Goal: Task Accomplishment & Management: Use online tool/utility

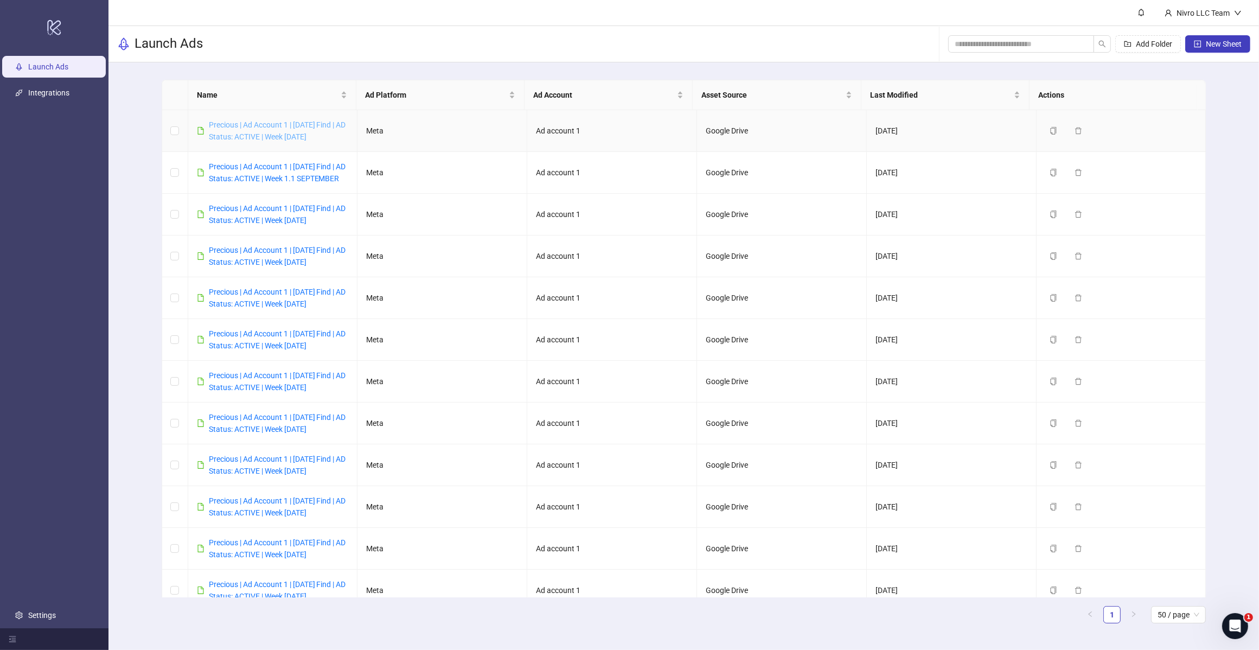
click at [291, 136] on link "Precious | Ad Account 1 | [DATE] Find | AD Status: ACTIVE | Week [DATE]" at bounding box center [277, 130] width 137 height 21
click at [571, 37] on div "Launch Ads Add Folder New Sheet" at bounding box center [683, 44] width 1150 height 36
click at [312, 133] on link "Precious | Ad Account 1 | [DATE] Find | AD Status: ACTIVE | Week [DATE]" at bounding box center [277, 130] width 137 height 21
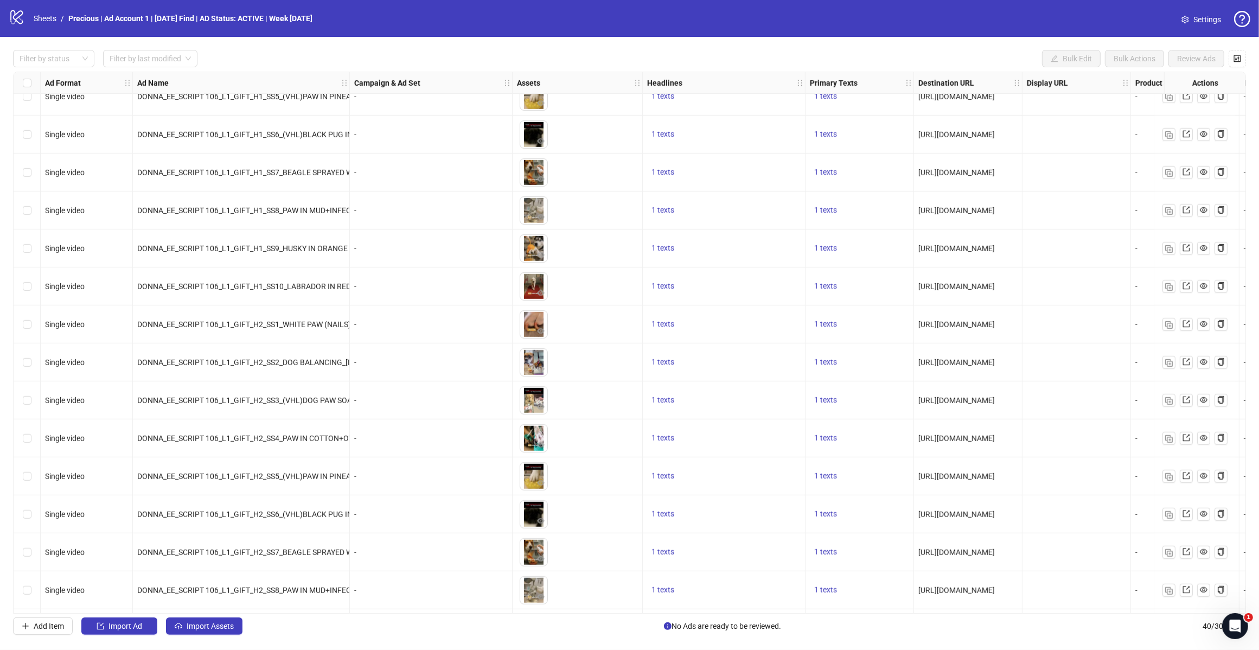
scroll to position [1004, 0]
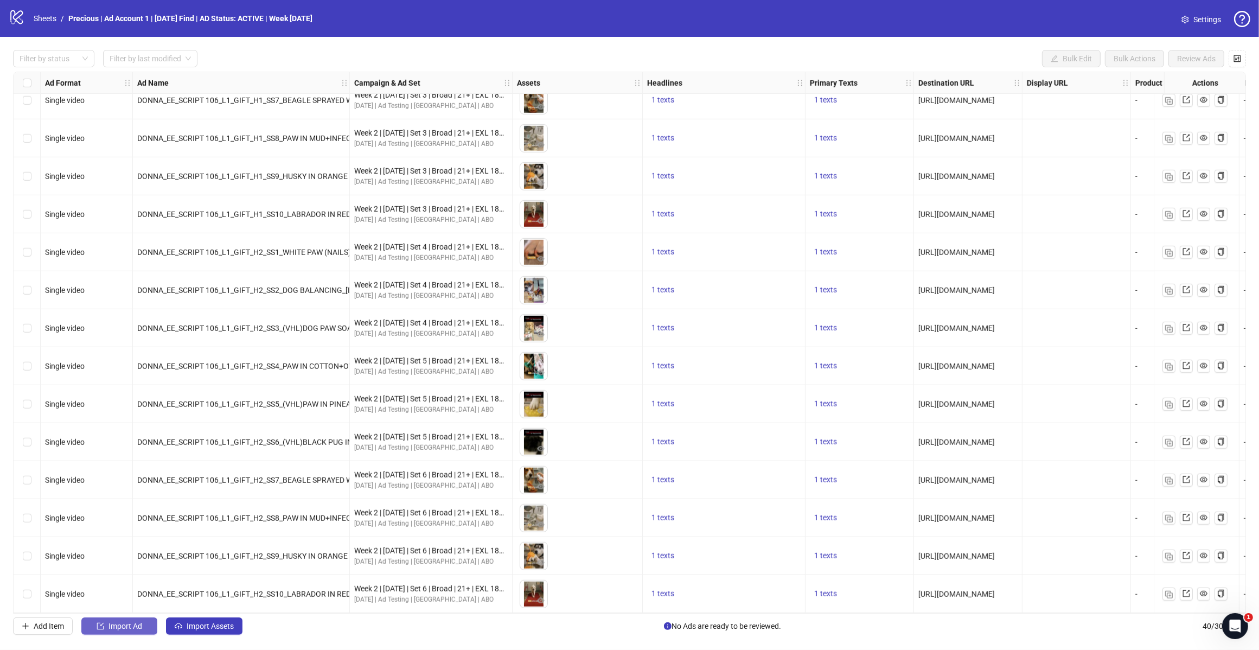
click at [132, 520] on span "Import Ad" at bounding box center [125, 626] width 34 height 9
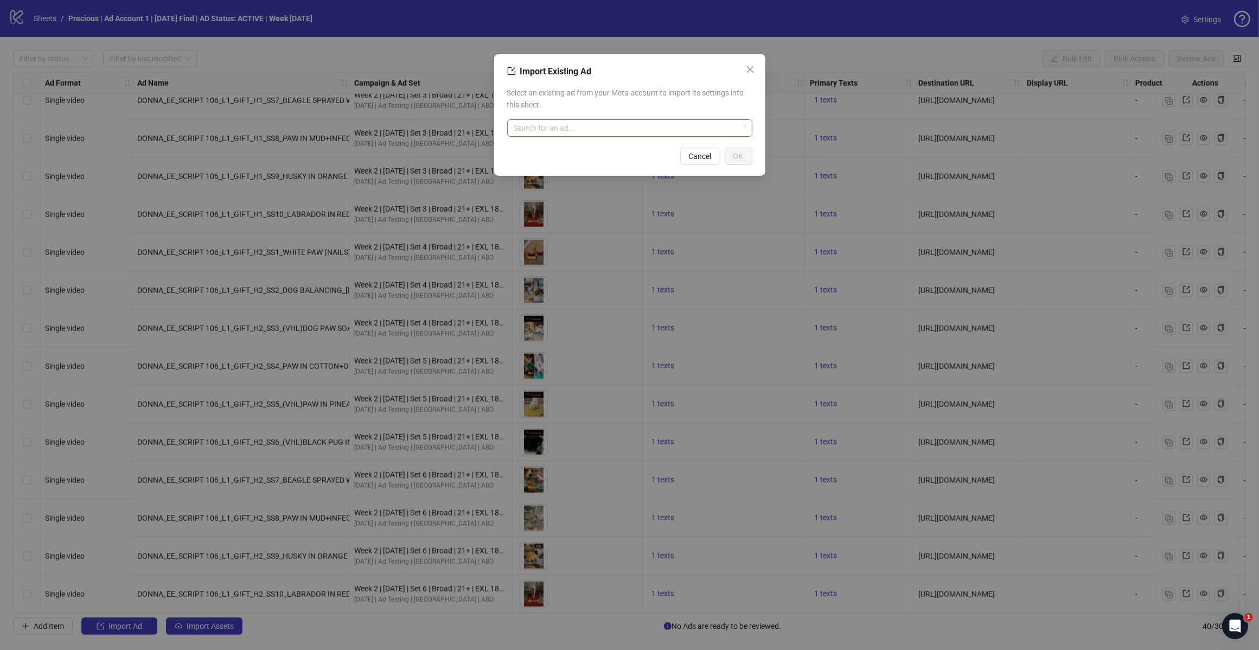
click at [655, 129] on input "search" at bounding box center [625, 128] width 222 height 16
click at [591, 129] on input "********" at bounding box center [625, 128] width 222 height 16
type input "*******"
click at [581, 150] on span "AD - Template" at bounding box center [555, 150] width 78 height 12
click at [741, 150] on button "OK" at bounding box center [739, 156] width 28 height 17
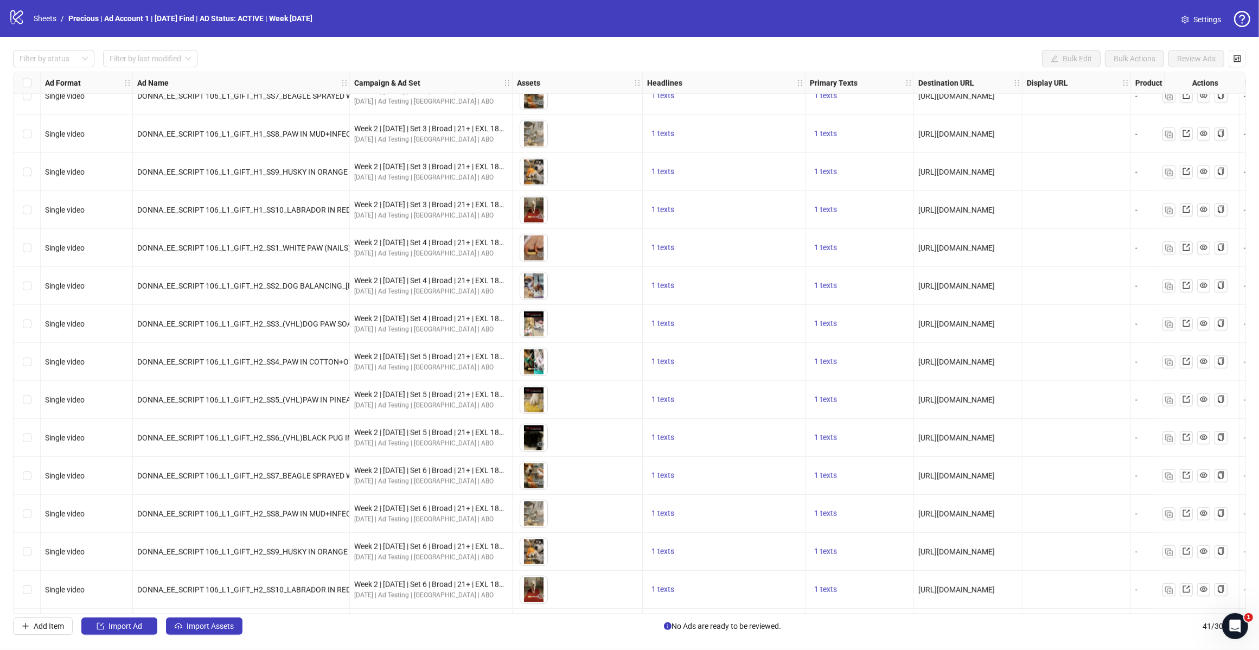
scroll to position [1042, 0]
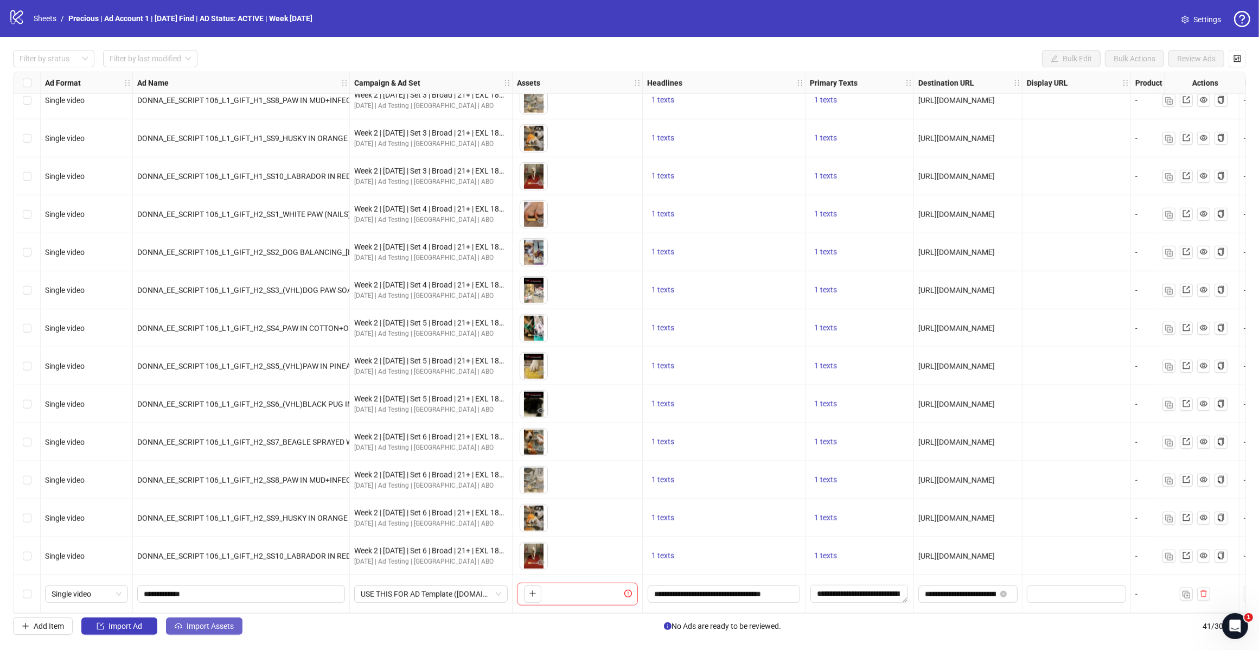
click at [217, 520] on span "Import Assets" at bounding box center [210, 626] width 47 height 9
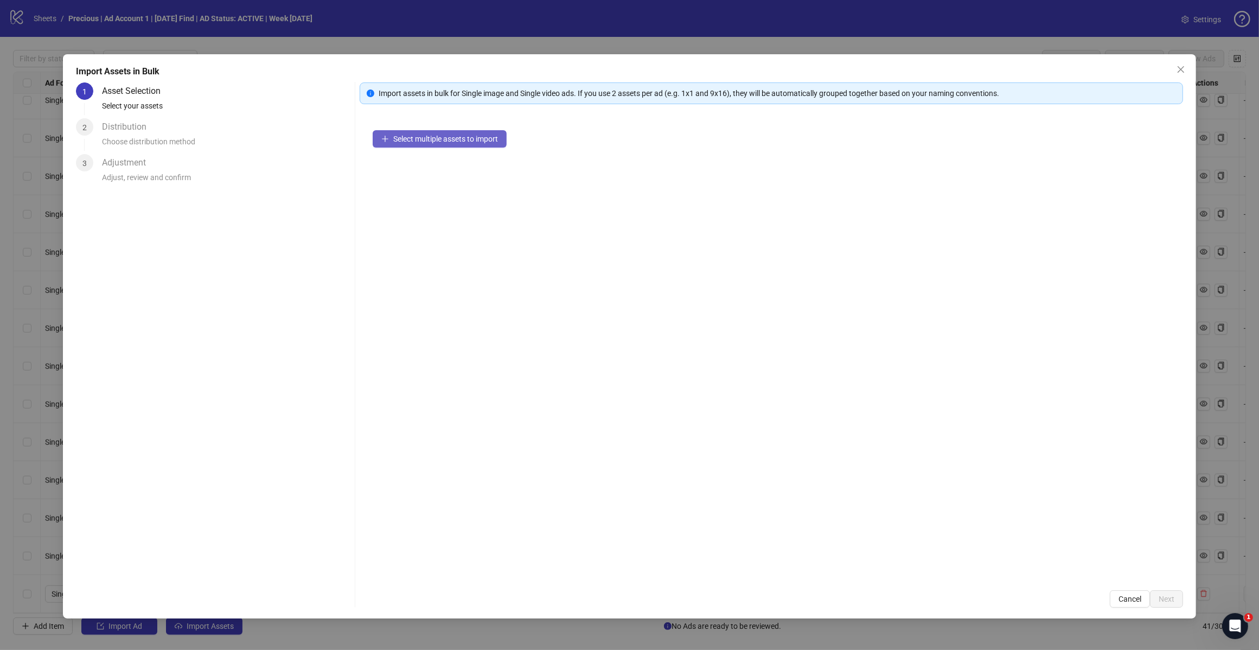
click at [457, 136] on span "Select multiple assets to import" at bounding box center [445, 139] width 105 height 9
click at [434, 175] on span "Add more assets" at bounding box center [421, 173] width 56 height 9
click at [999, 520] on span "Next" at bounding box center [1167, 598] width 16 height 9
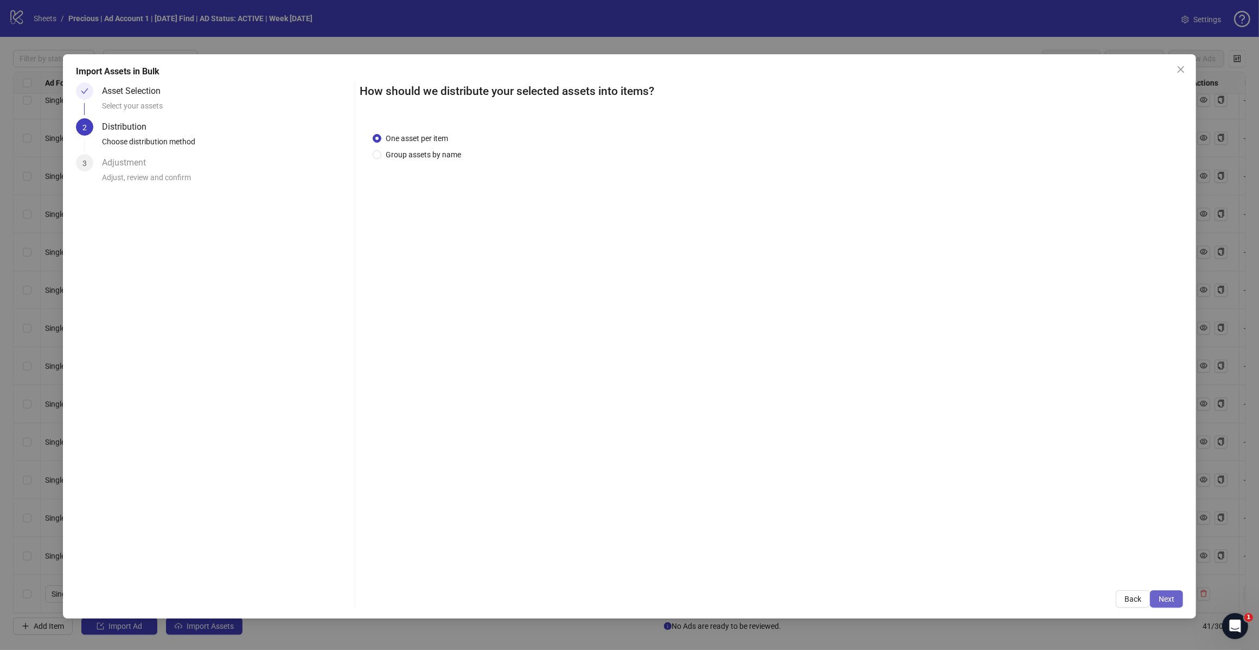
click at [999, 520] on span "Next" at bounding box center [1167, 598] width 16 height 9
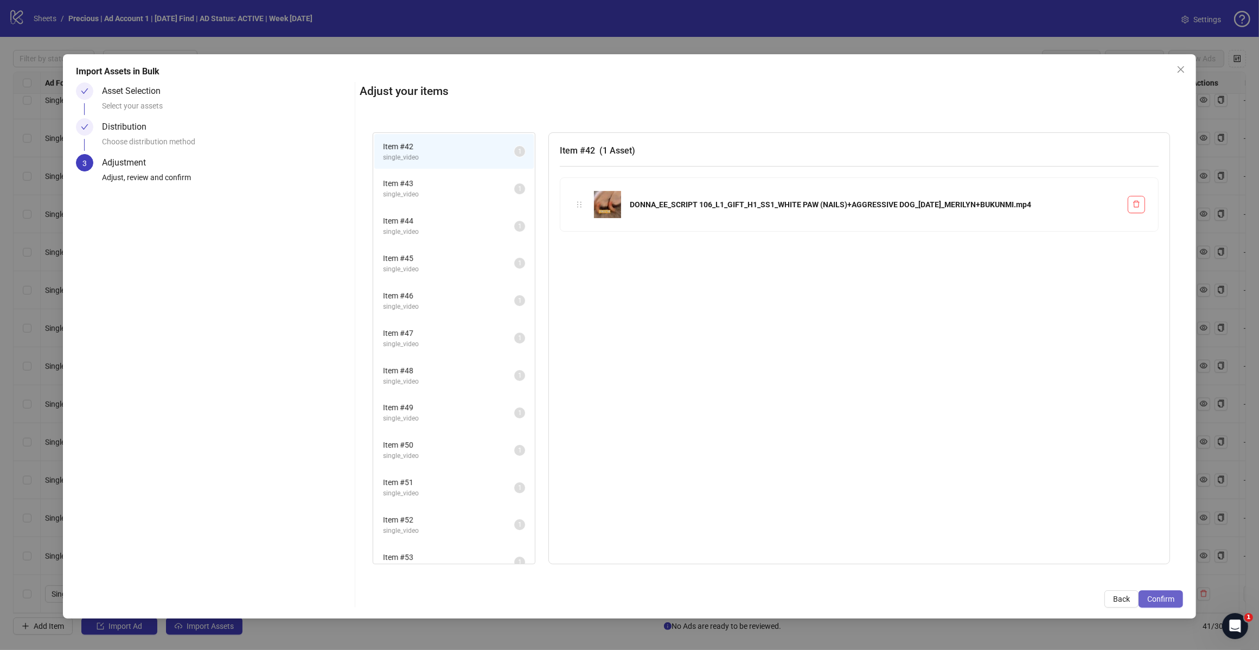
click at [999, 520] on span "Confirm" at bounding box center [1160, 598] width 27 height 9
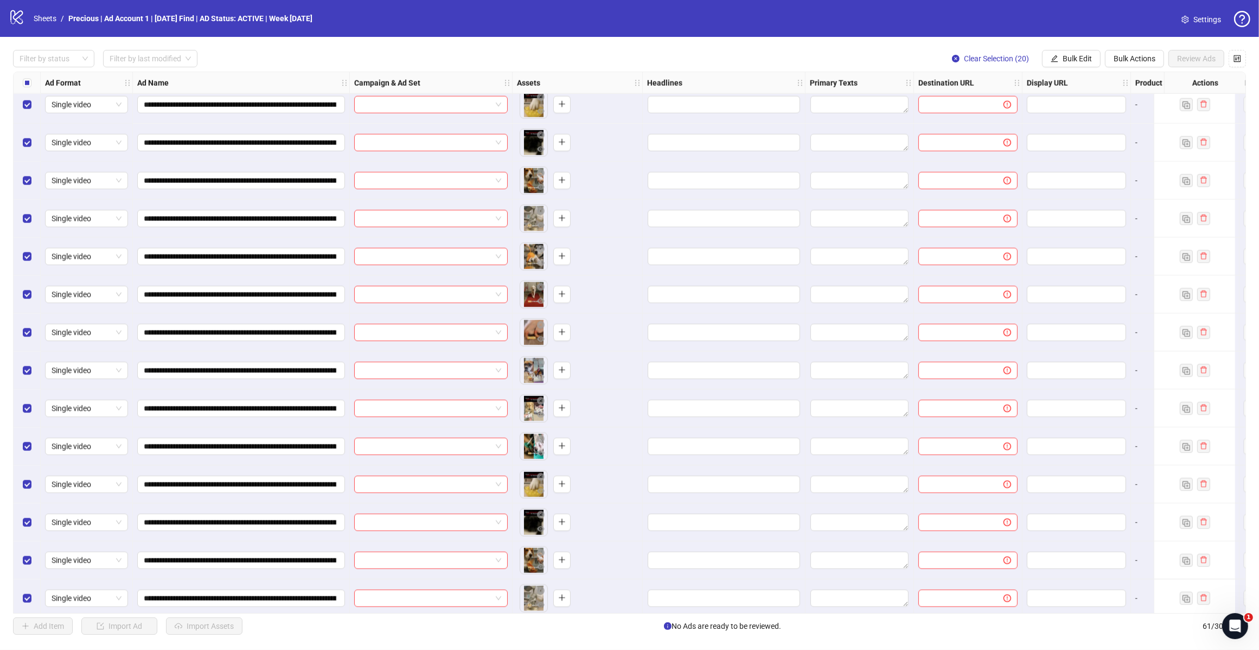
scroll to position [1801, 0]
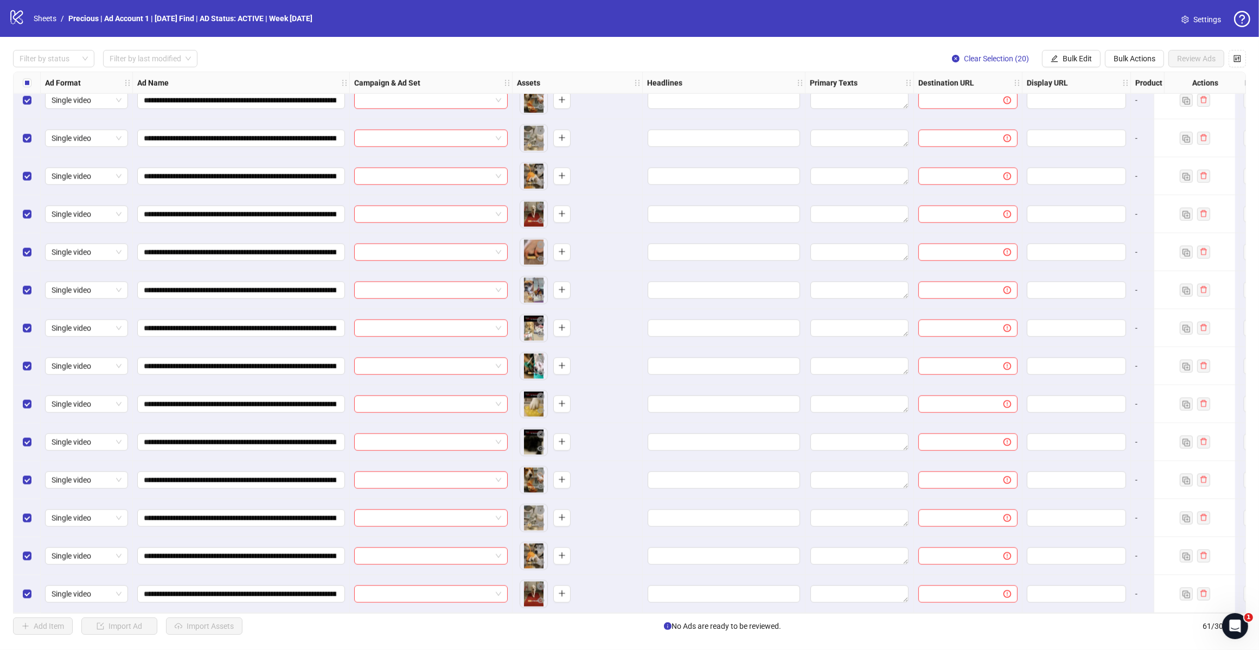
click at [11, 331] on div "Import Assets in Bulk Asset Selection Select your assets Distribution Choose di…" at bounding box center [629, 325] width 1259 height 650
drag, startPoint x: 1240, startPoint y: 502, endPoint x: 1240, endPoint y: 459, distance: 42.3
click at [999, 459] on div "Import Assets in Bulk Asset Selection Select your assets Distribution Choose di…" at bounding box center [629, 325] width 1259 height 650
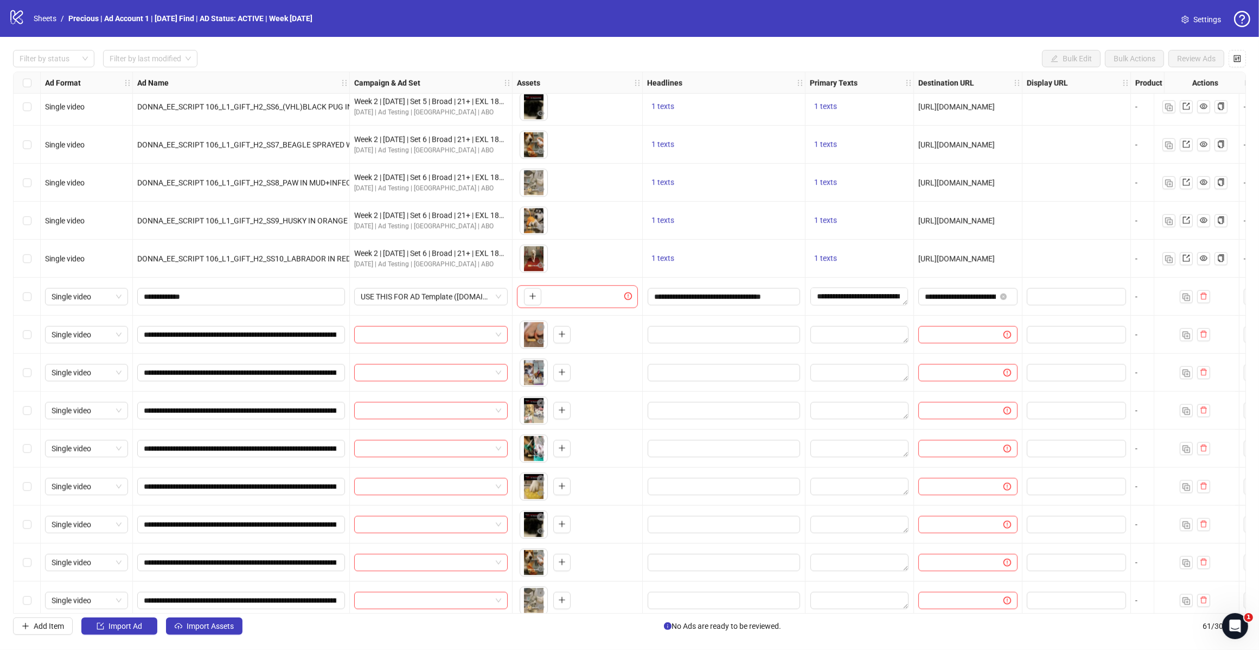
scroll to position [1327, 0]
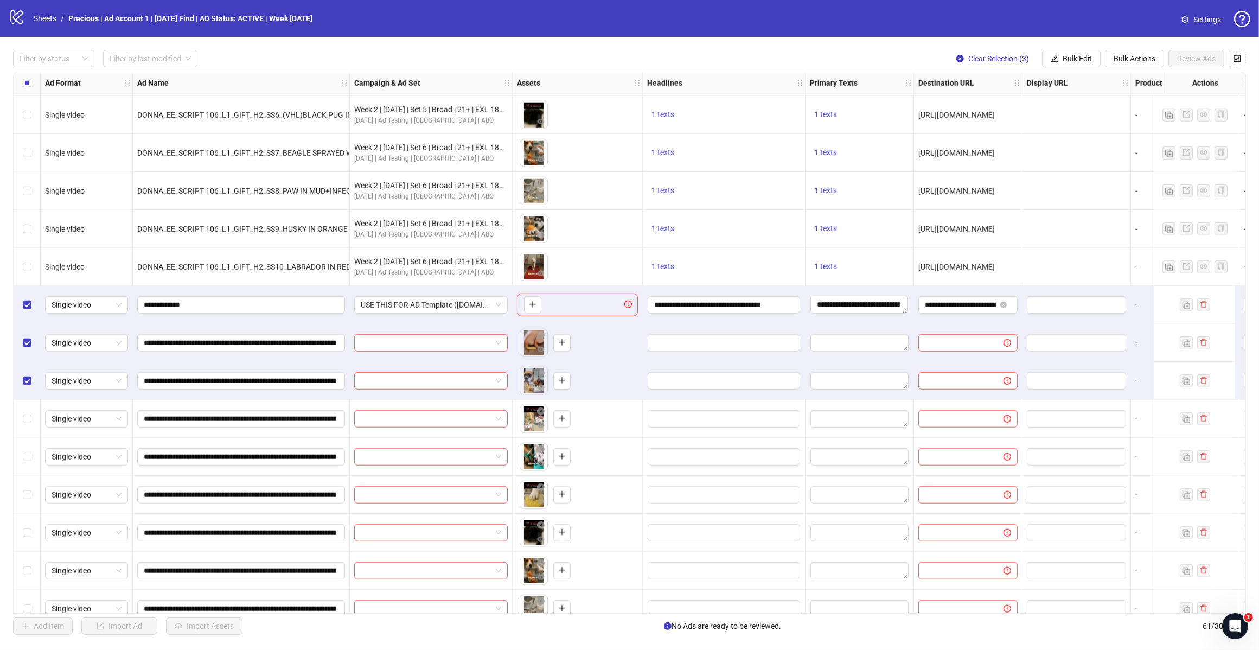
click at [28, 427] on div "Select row 44" at bounding box center [27, 419] width 27 height 38
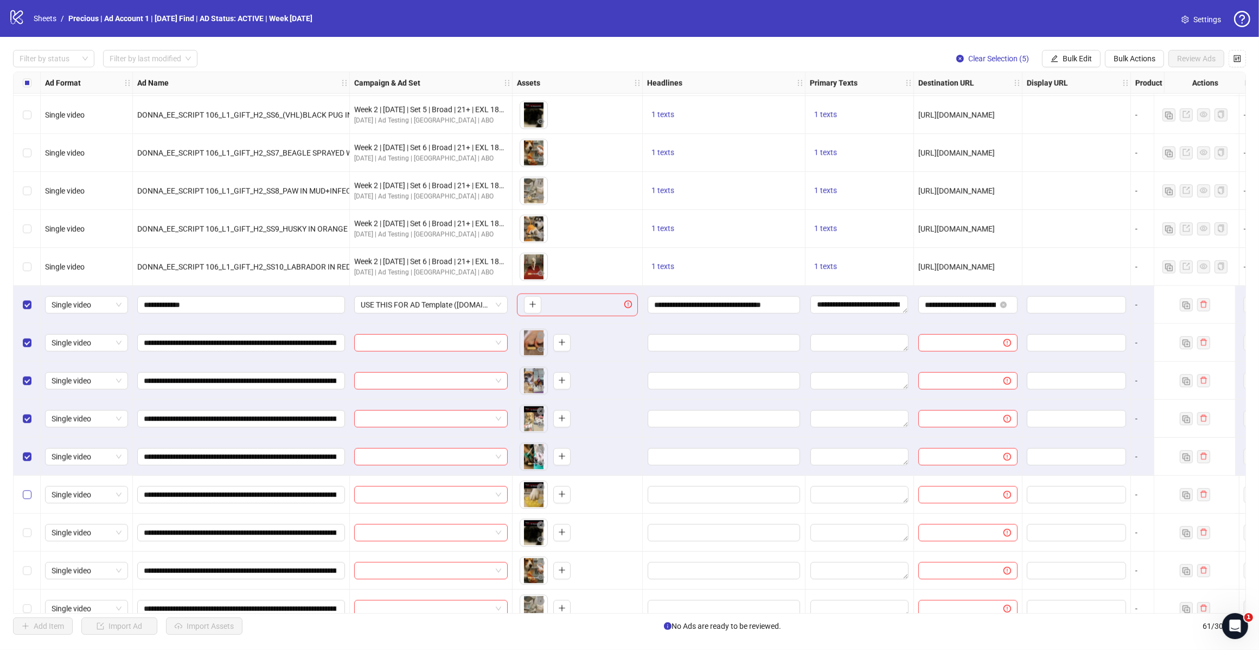
click at [29, 500] on label "Select row 46" at bounding box center [27, 495] width 9 height 12
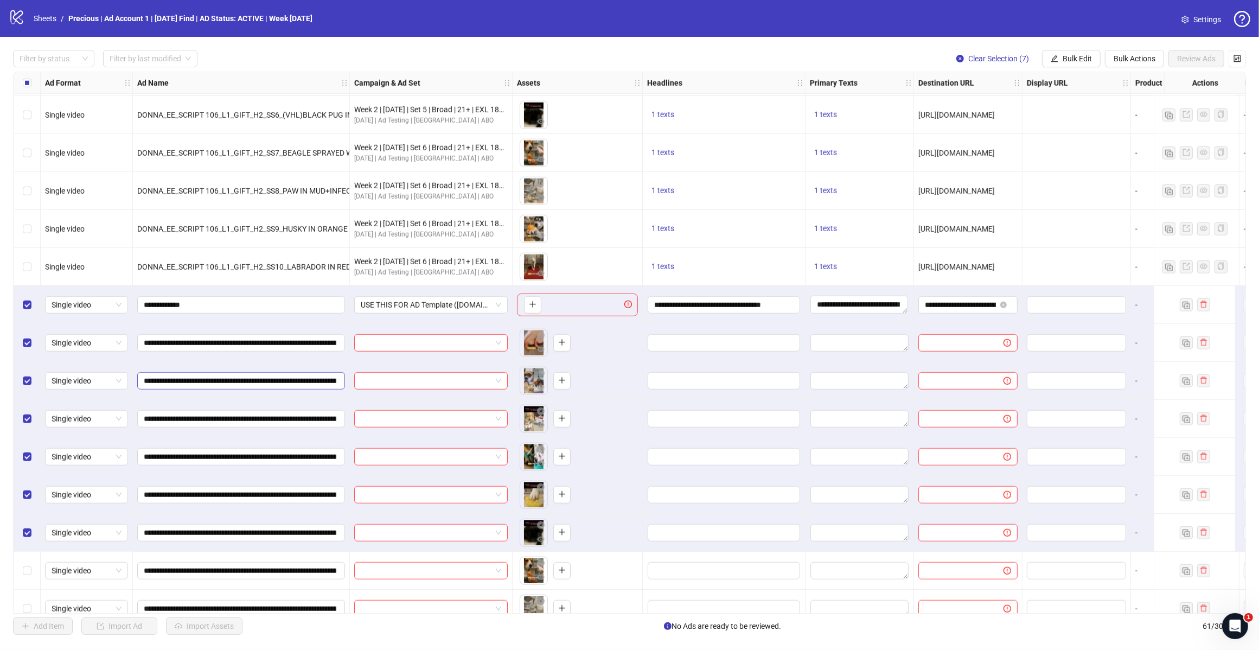
click at [27, 565] on label "Select row 48" at bounding box center [27, 571] width 9 height 12
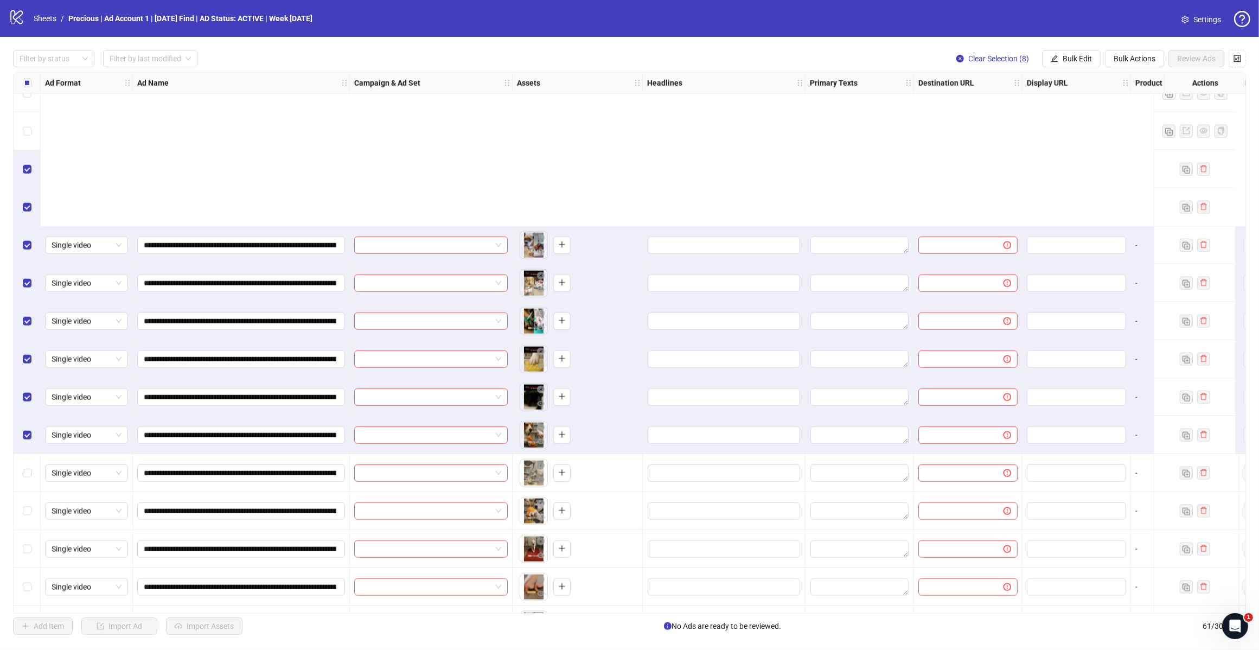
scroll to position [1666, 0]
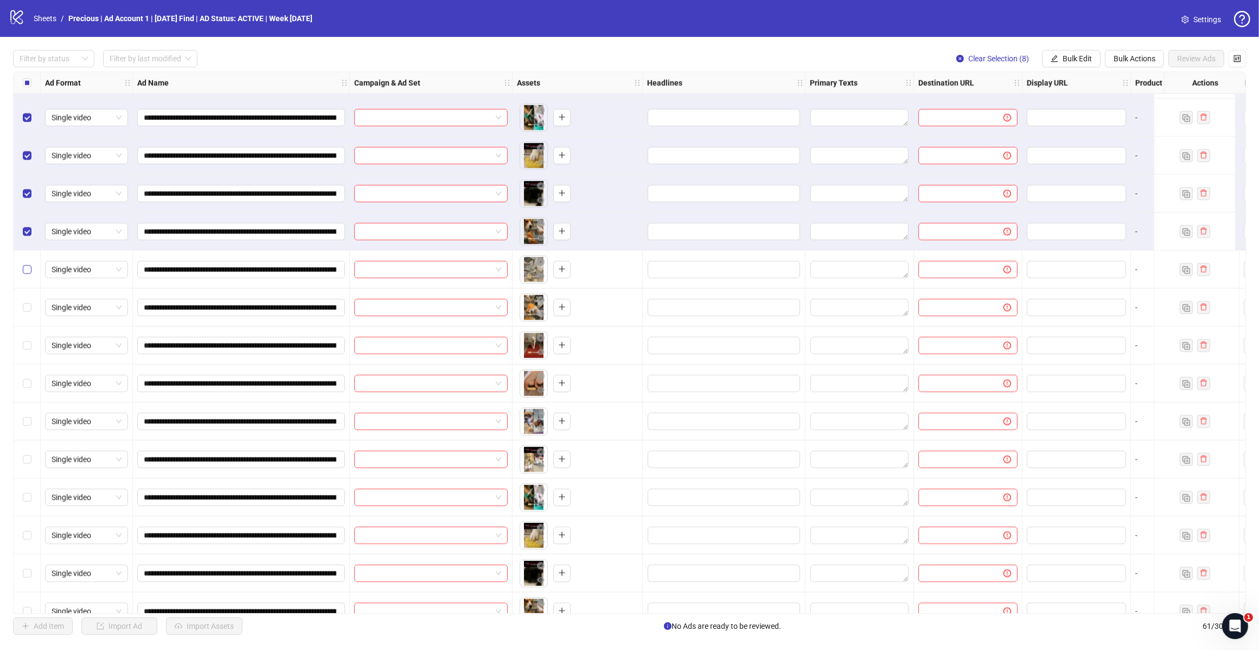
click at [24, 264] on label "Select row 49" at bounding box center [27, 270] width 9 height 12
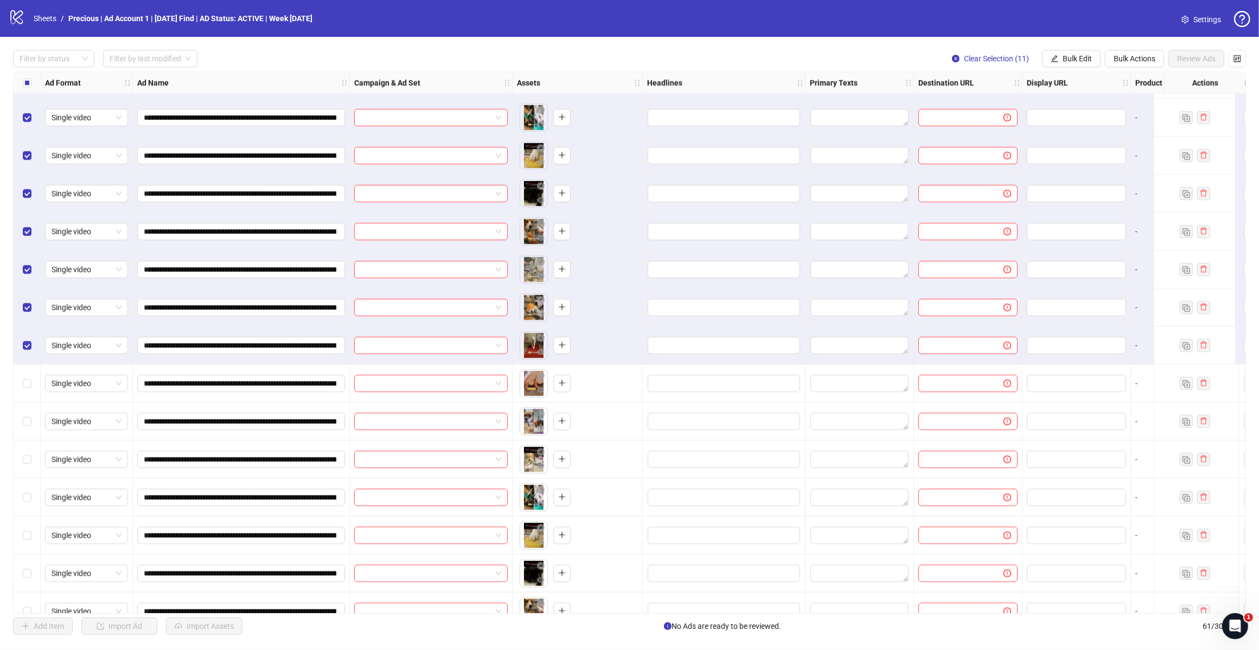
click at [24, 396] on div "Select row 52" at bounding box center [27, 383] width 27 height 38
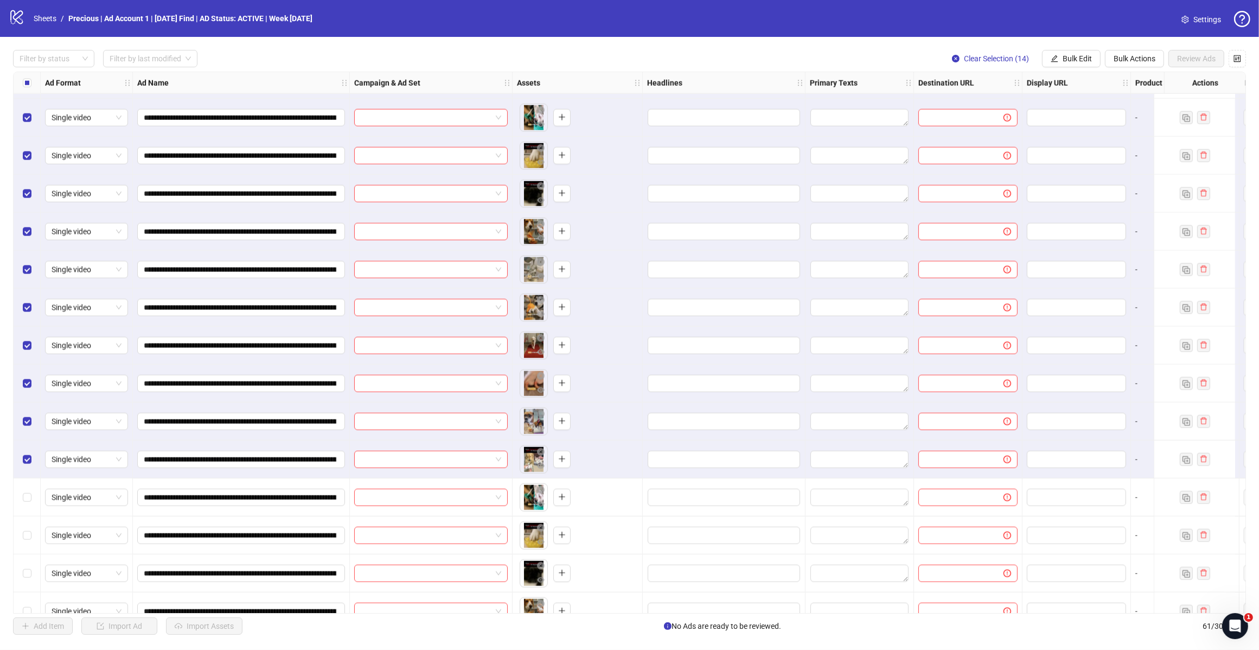
click at [22, 509] on div "Select row 55" at bounding box center [27, 497] width 27 height 38
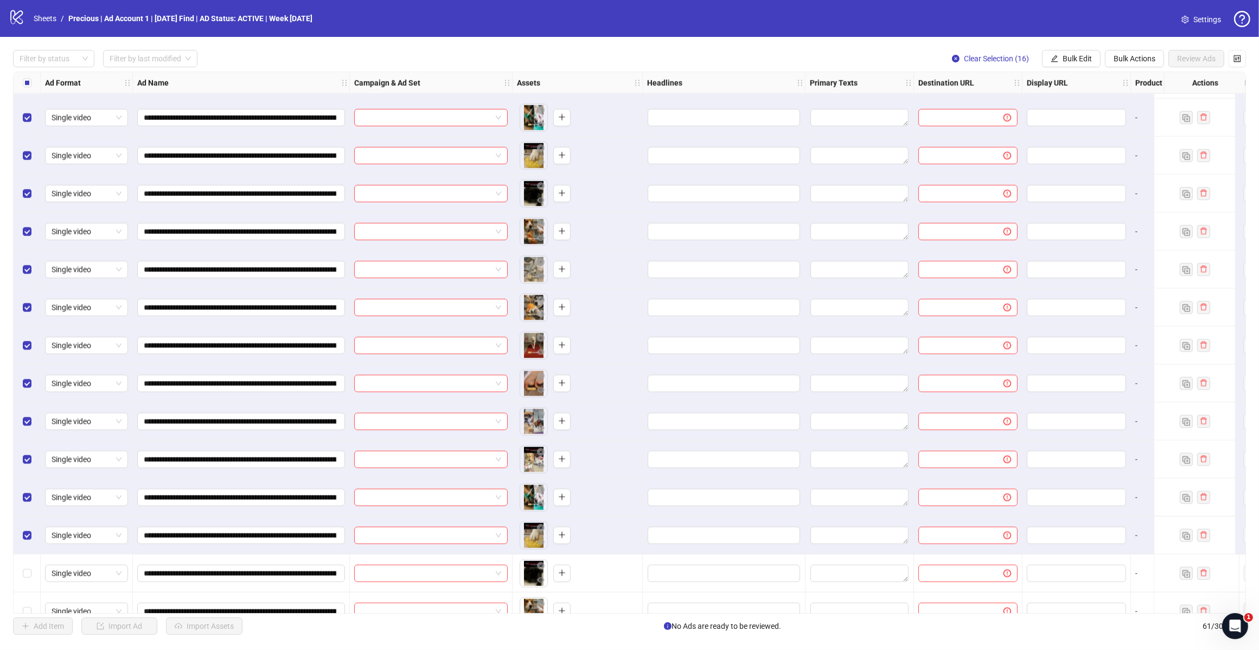
click at [30, 564] on div "Select row 57" at bounding box center [27, 573] width 27 height 38
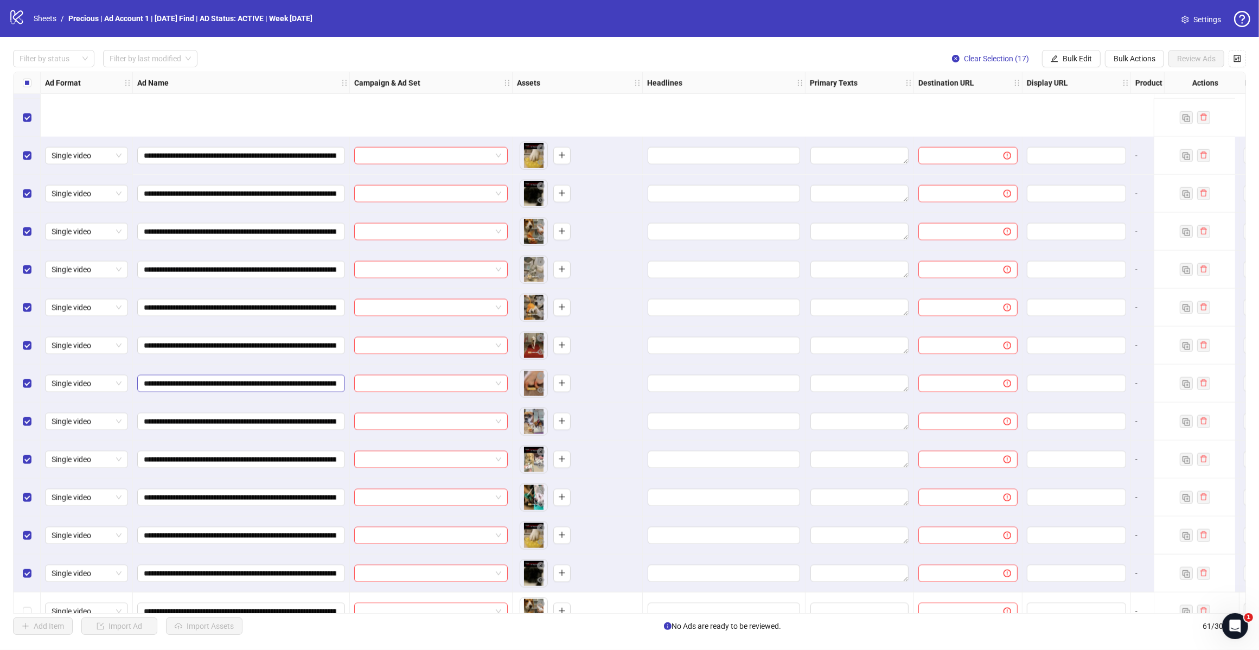
scroll to position [1801, 0]
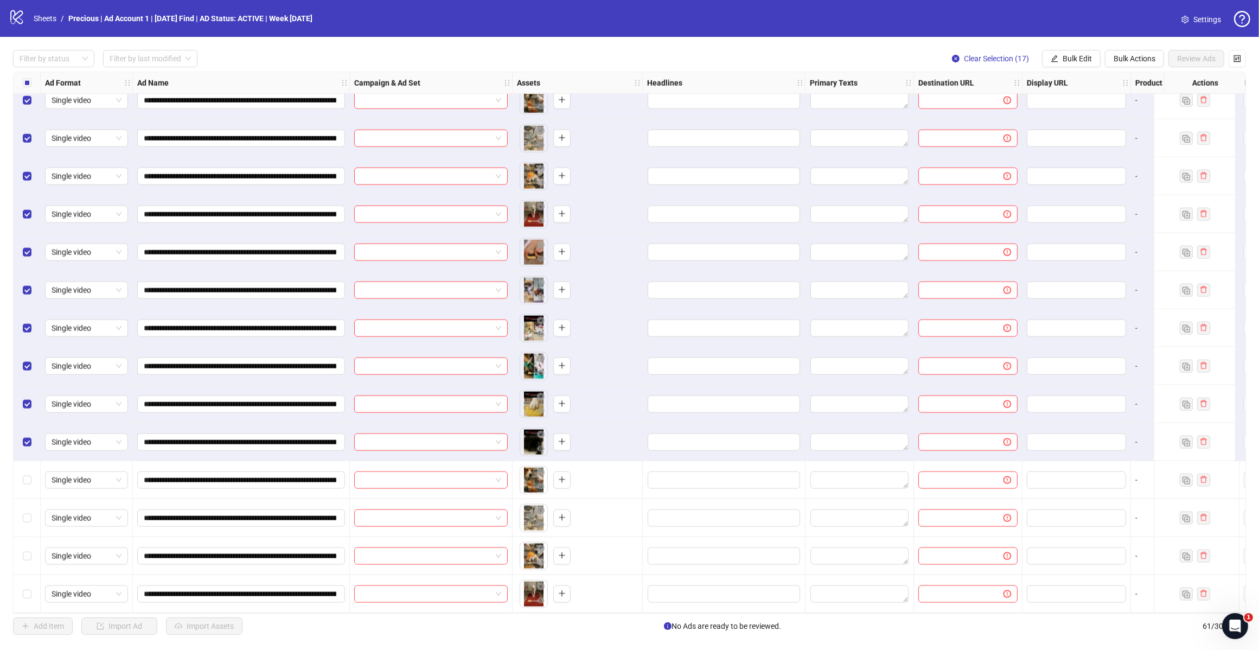
click at [20, 484] on div "Select row 58" at bounding box center [27, 480] width 27 height 38
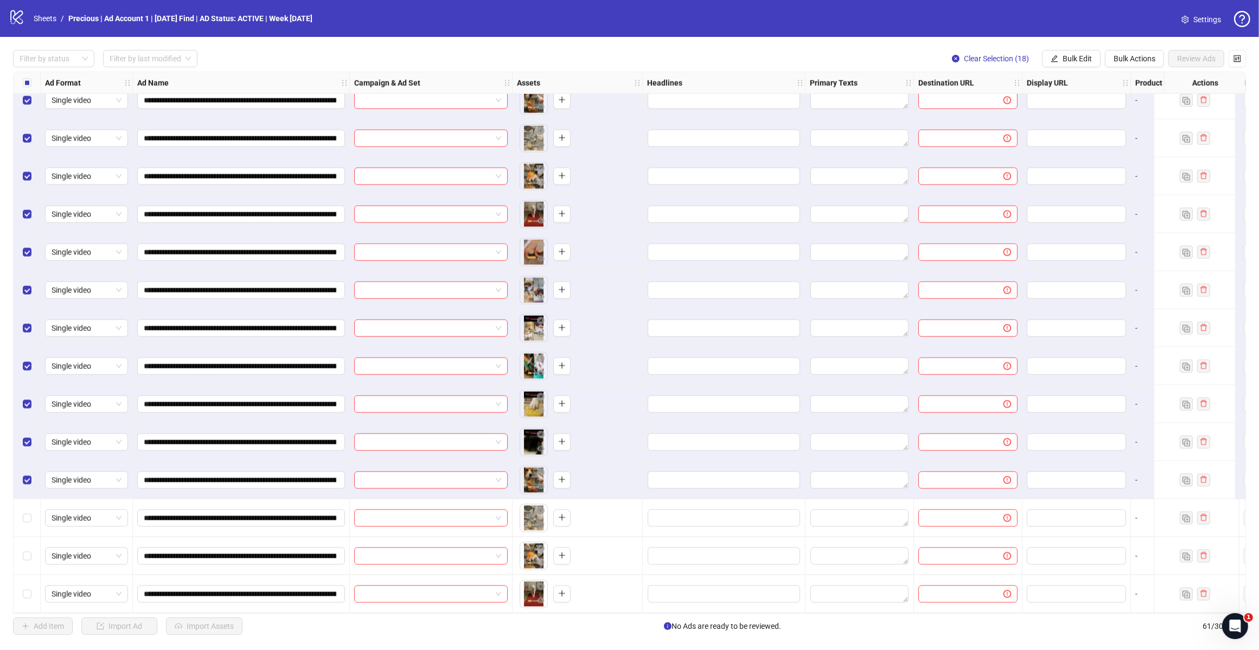
click at [33, 510] on div "Select row 59" at bounding box center [27, 518] width 27 height 38
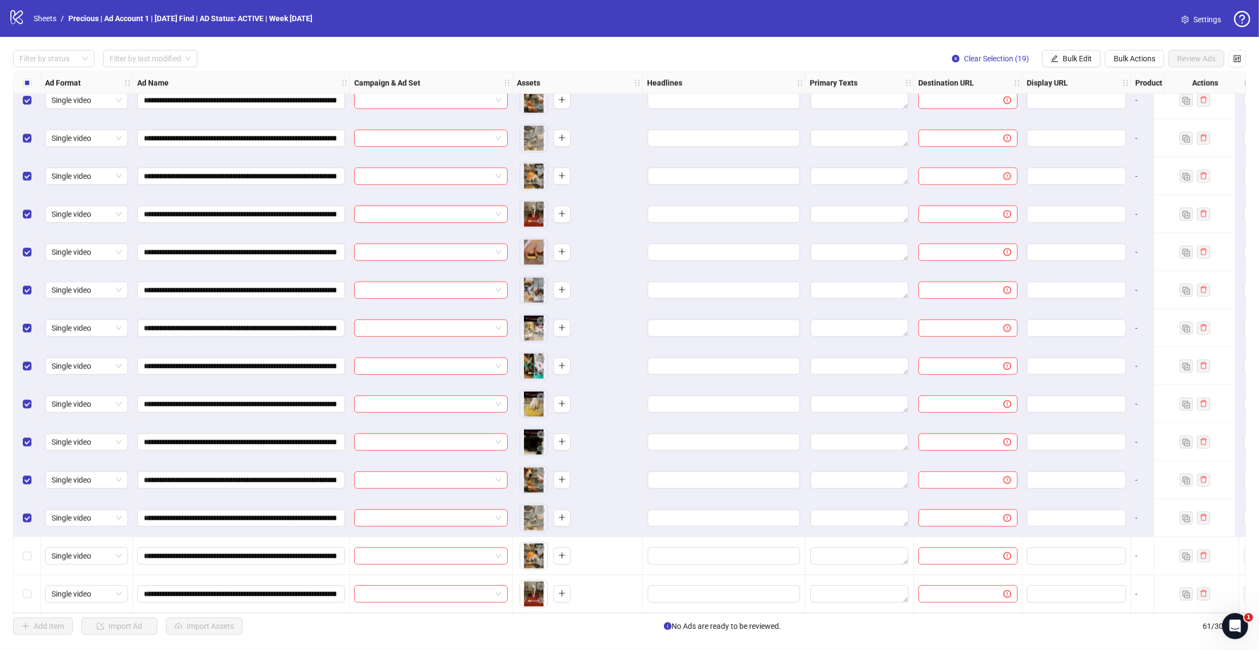
click at [30, 544] on div "Select row 60" at bounding box center [27, 556] width 27 height 38
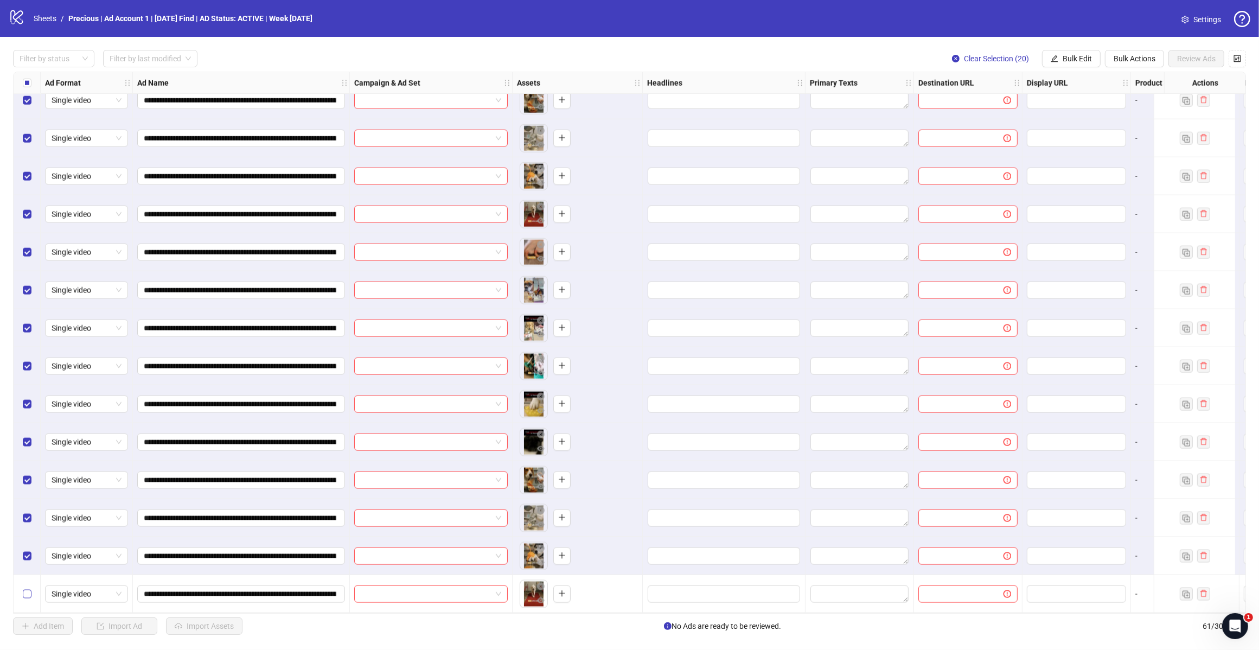
click at [26, 588] on label "Select row 61" at bounding box center [27, 594] width 9 height 12
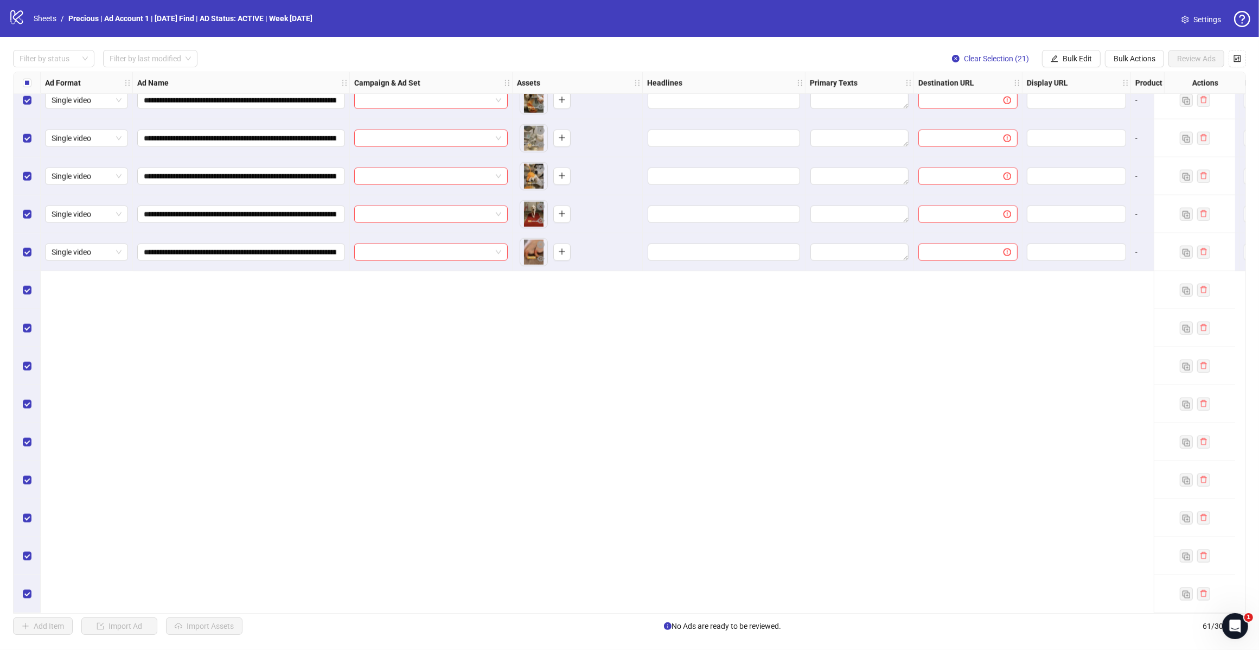
scroll to position [1259, 0]
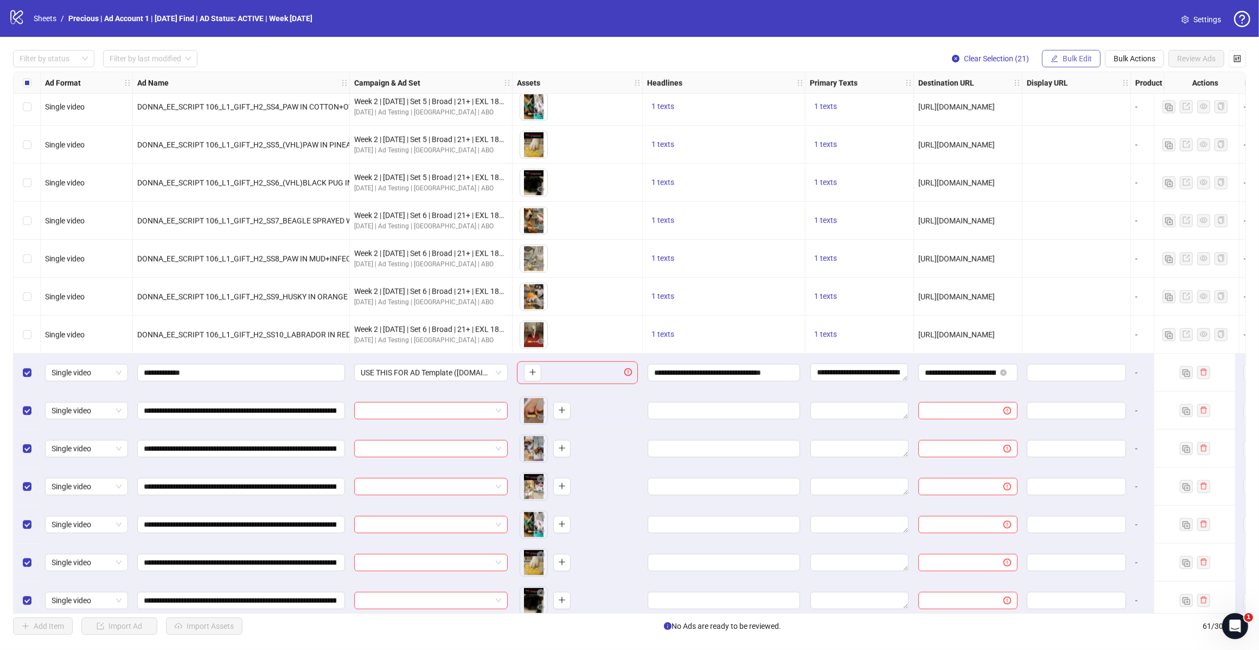
click at [1064, 60] on span "Bulk Edit" at bounding box center [1077, 58] width 29 height 9
click at [1073, 132] on span "Headlines" at bounding box center [1081, 133] width 65 height 12
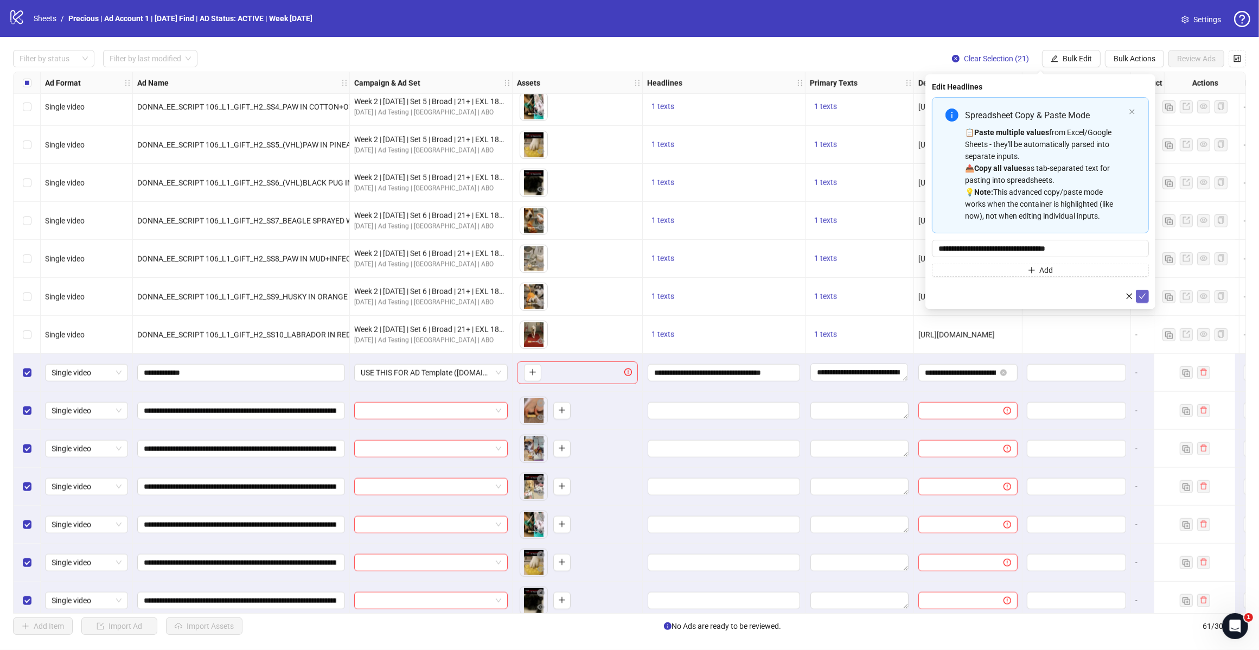
click at [1141, 294] on icon "check" at bounding box center [1142, 296] width 8 height 8
click at [1134, 112] on icon "close" at bounding box center [1132, 111] width 7 height 7
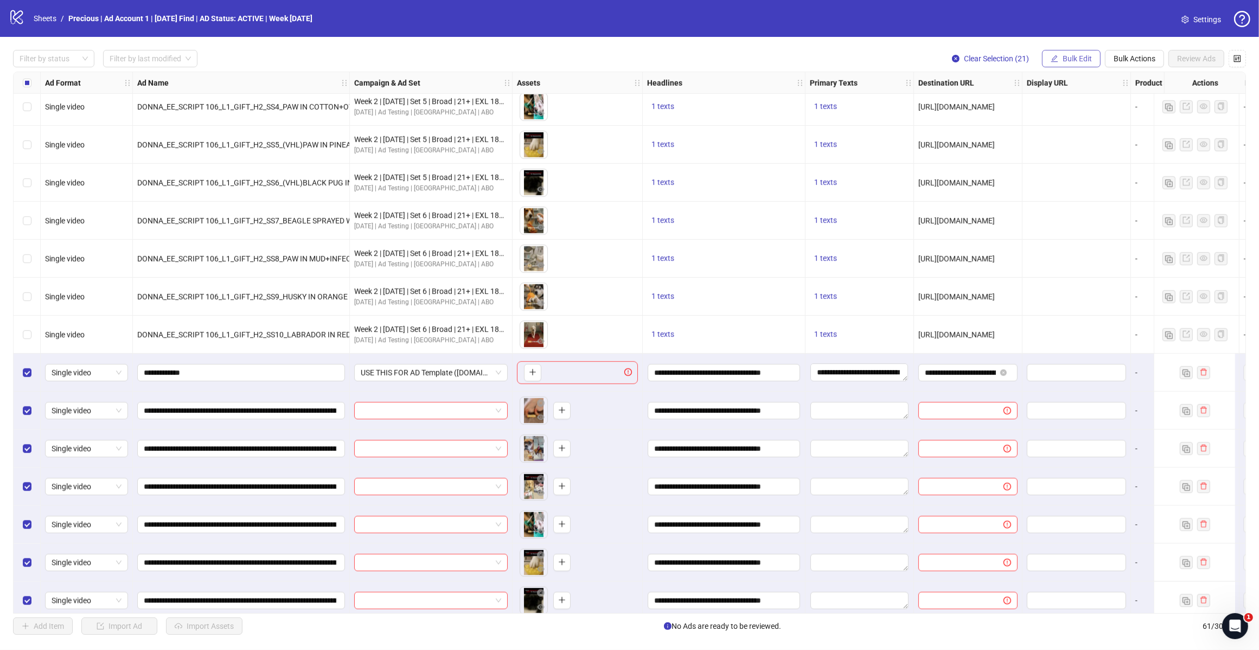
click at [1071, 56] on span "Bulk Edit" at bounding box center [1077, 58] width 29 height 9
click at [1069, 152] on span "Primary Texts" at bounding box center [1081, 150] width 65 height 12
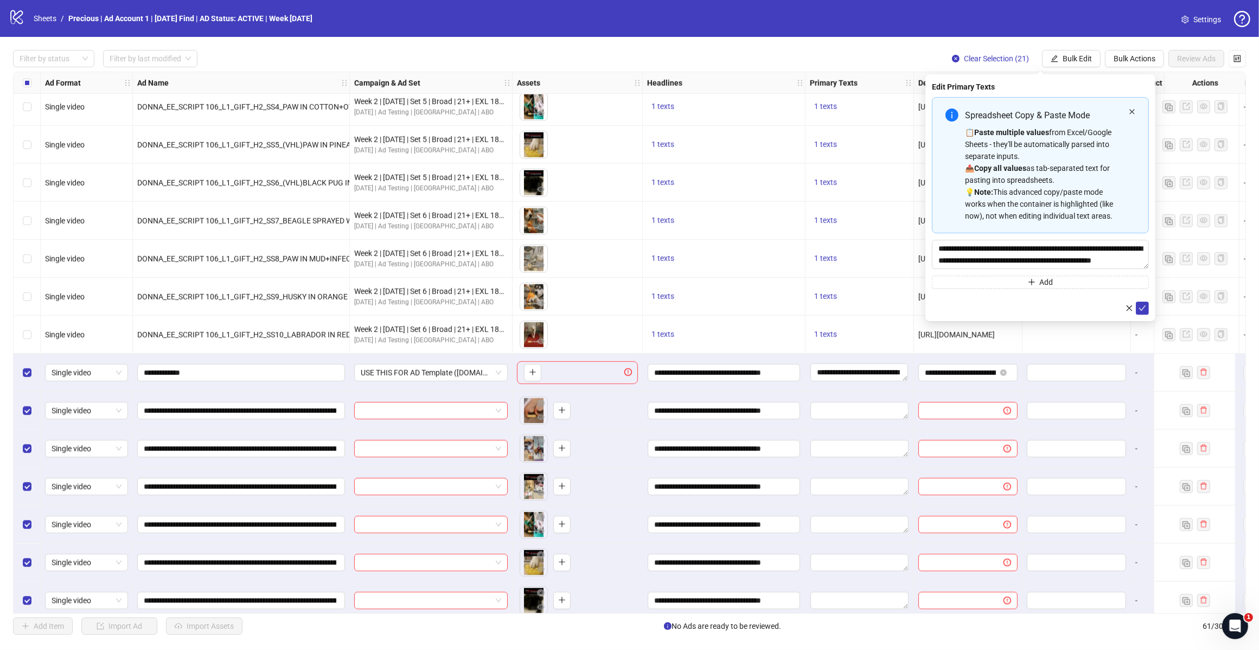
click at [1129, 112] on icon "close" at bounding box center [1132, 111] width 7 height 7
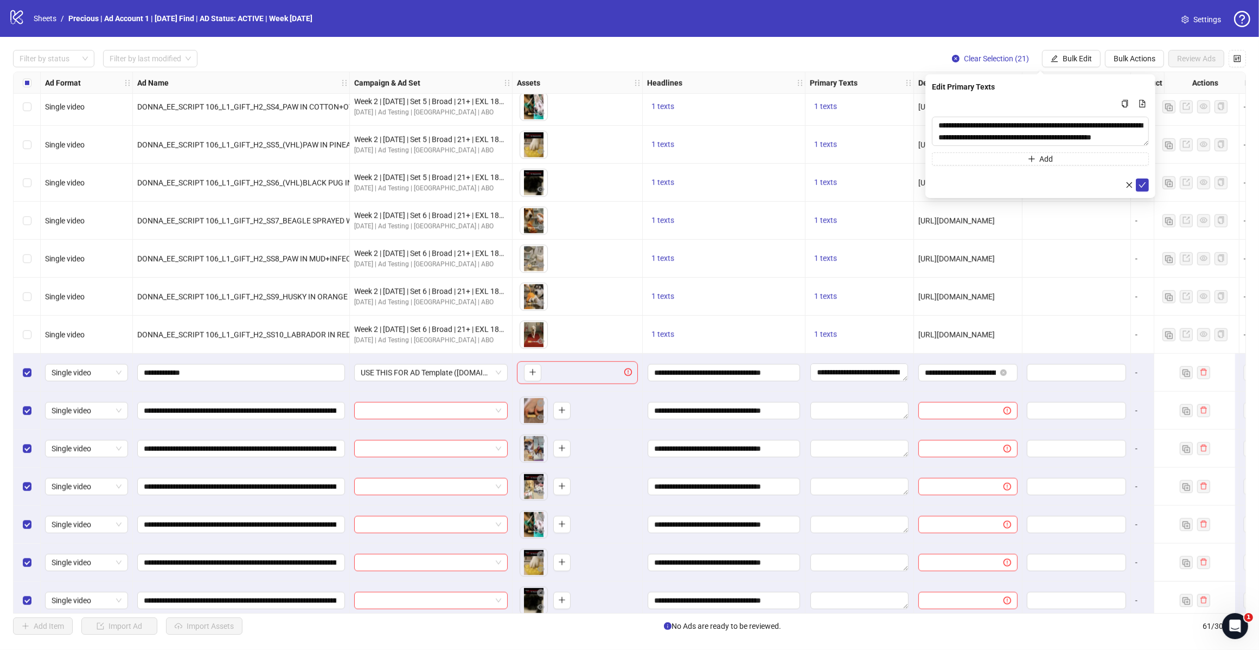
click at [1142, 177] on form "**********" at bounding box center [1040, 144] width 217 height 94
click at [1137, 188] on button "submit" at bounding box center [1142, 184] width 13 height 13
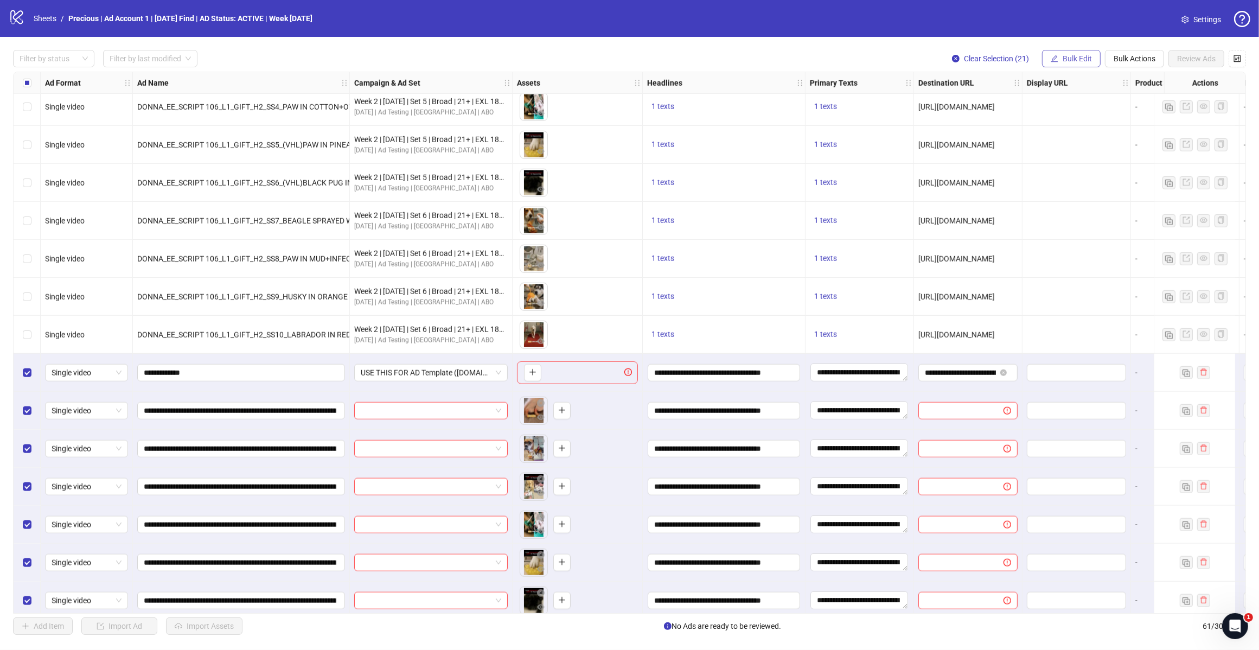
click at [1071, 60] on span "Bulk Edit" at bounding box center [1077, 58] width 29 height 9
click at [1083, 165] on span "Destination URL" at bounding box center [1081, 168] width 65 height 12
click at [1143, 131] on icon "check" at bounding box center [1142, 134] width 8 height 8
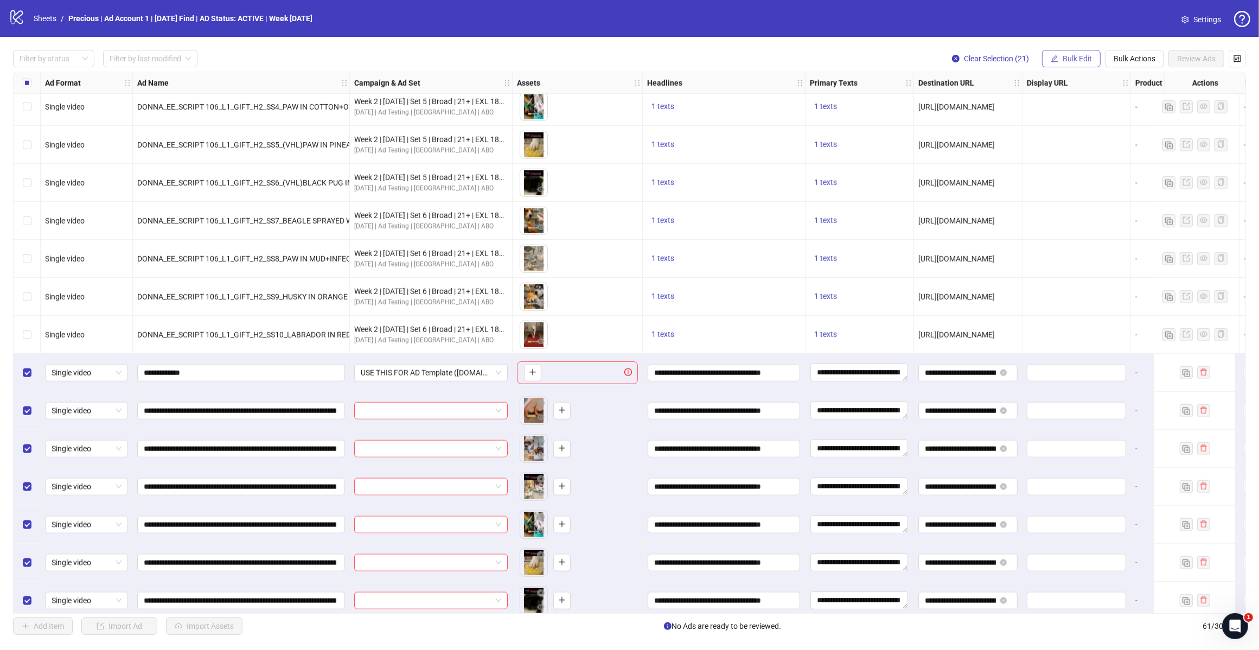
click at [1066, 63] on button "Bulk Edit" at bounding box center [1071, 58] width 59 height 17
click at [1075, 216] on span "Call to Action" at bounding box center [1081, 220] width 65 height 12
click at [1143, 130] on icon "check" at bounding box center [1142, 134] width 8 height 8
click at [1082, 57] on span "Bulk Edit" at bounding box center [1077, 58] width 29 height 9
click at [1069, 239] on span "Ad Start Time" at bounding box center [1081, 237] width 65 height 12
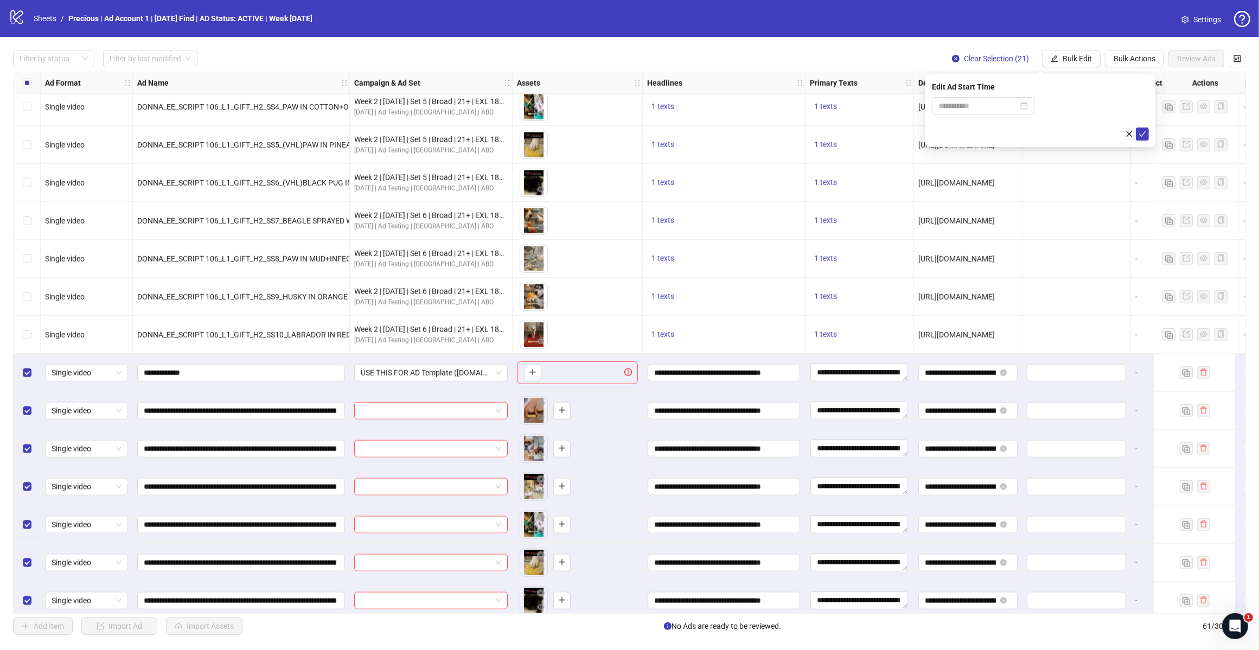
click at [1129, 130] on icon "close" at bounding box center [1129, 134] width 8 height 8
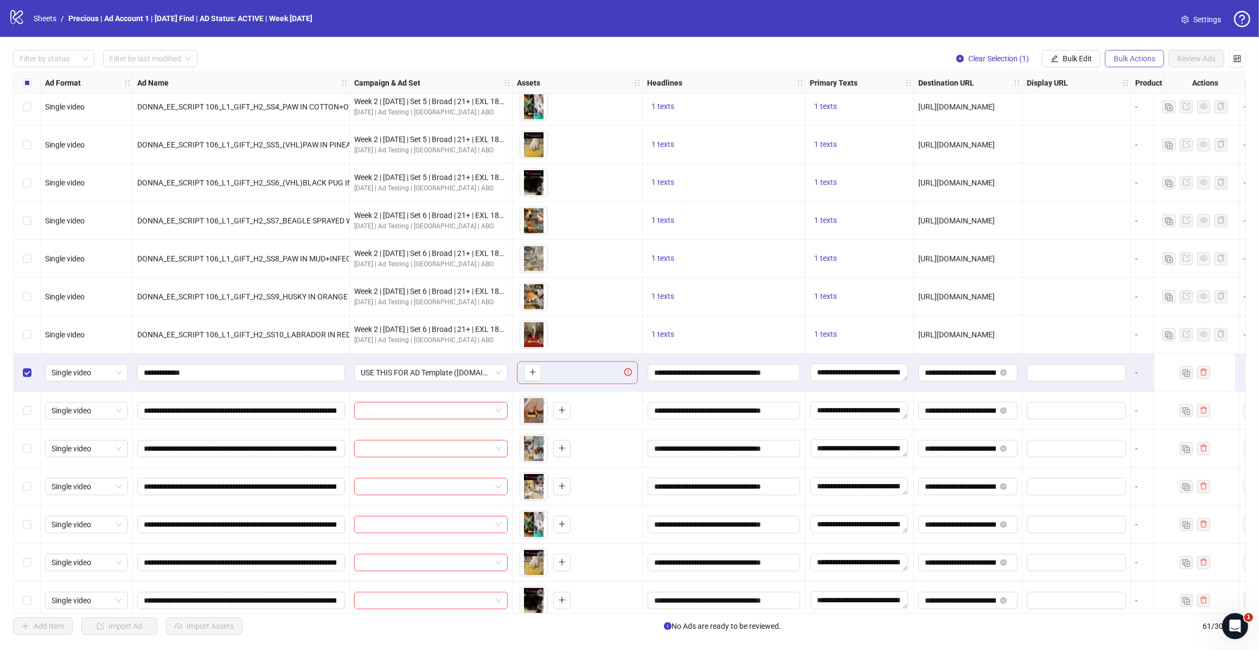
click at [1121, 58] on span "Bulk Actions" at bounding box center [1135, 58] width 42 height 9
click at [1116, 82] on span "Delete" at bounding box center [1149, 81] width 74 height 12
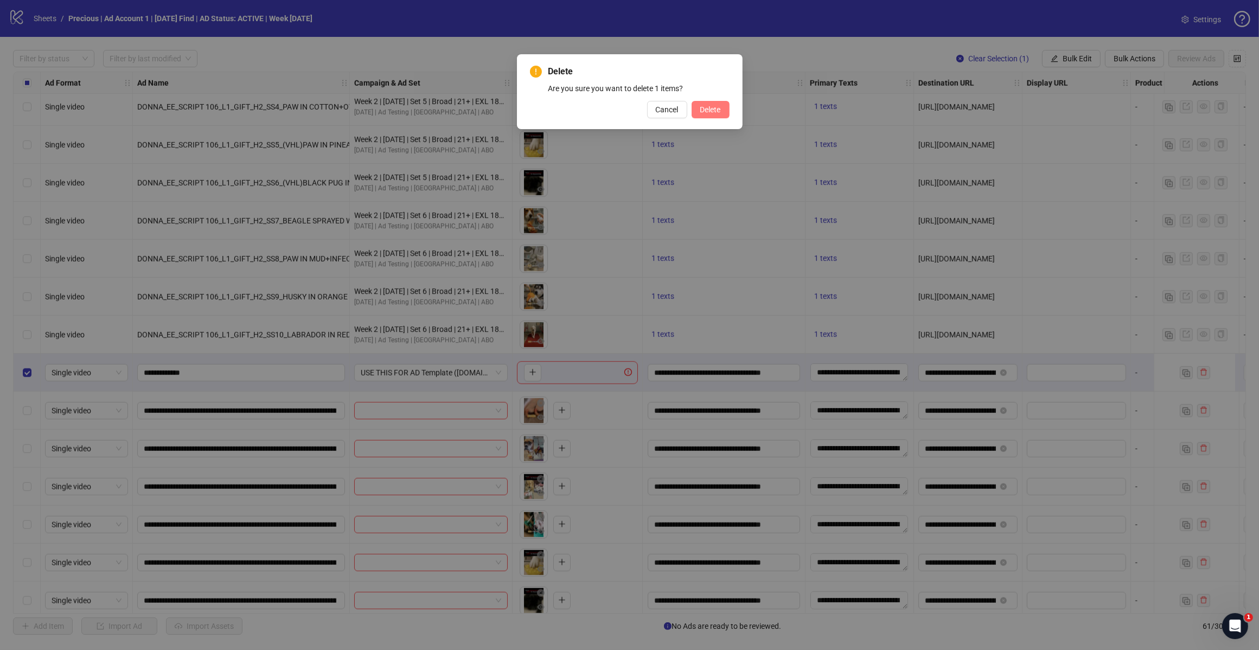
click at [709, 110] on span "Delete" at bounding box center [710, 109] width 21 height 9
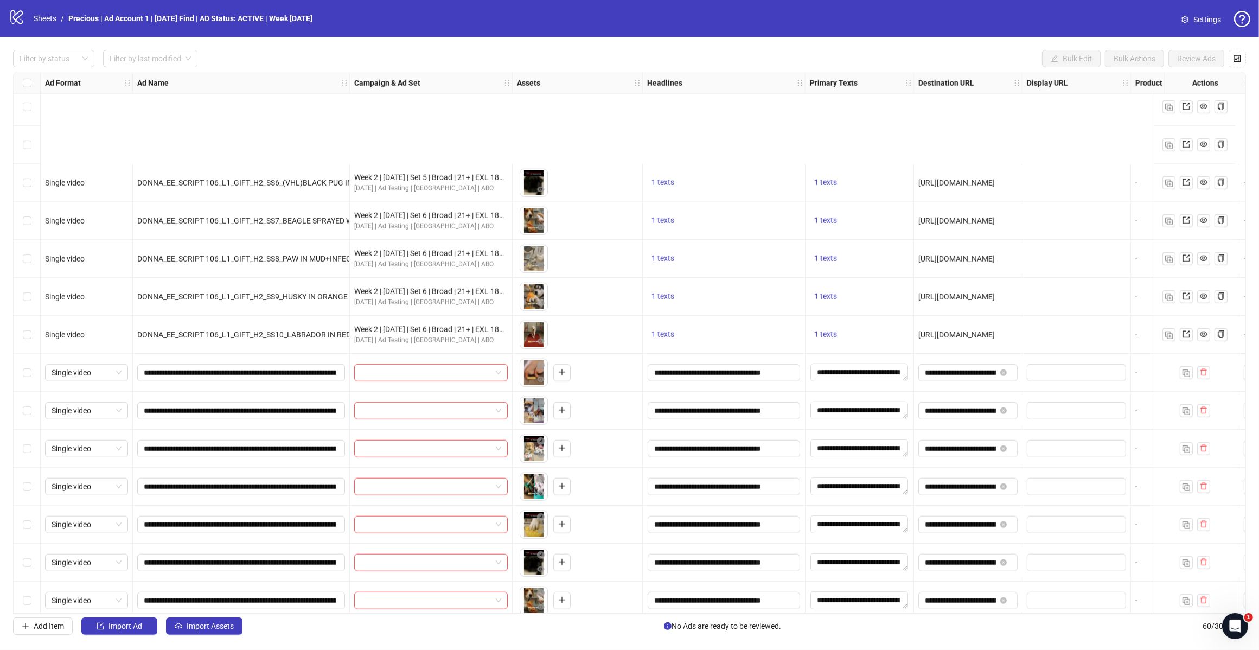
scroll to position [1395, 0]
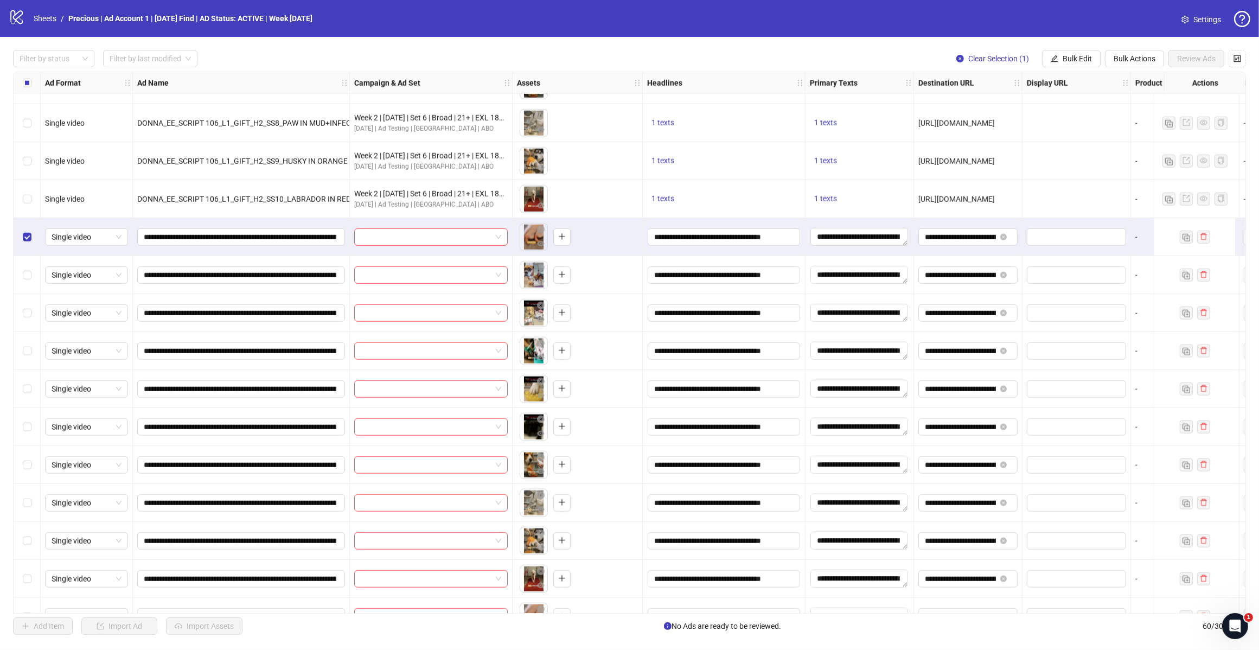
click at [28, 283] on div "Select row 42" at bounding box center [27, 275] width 27 height 38
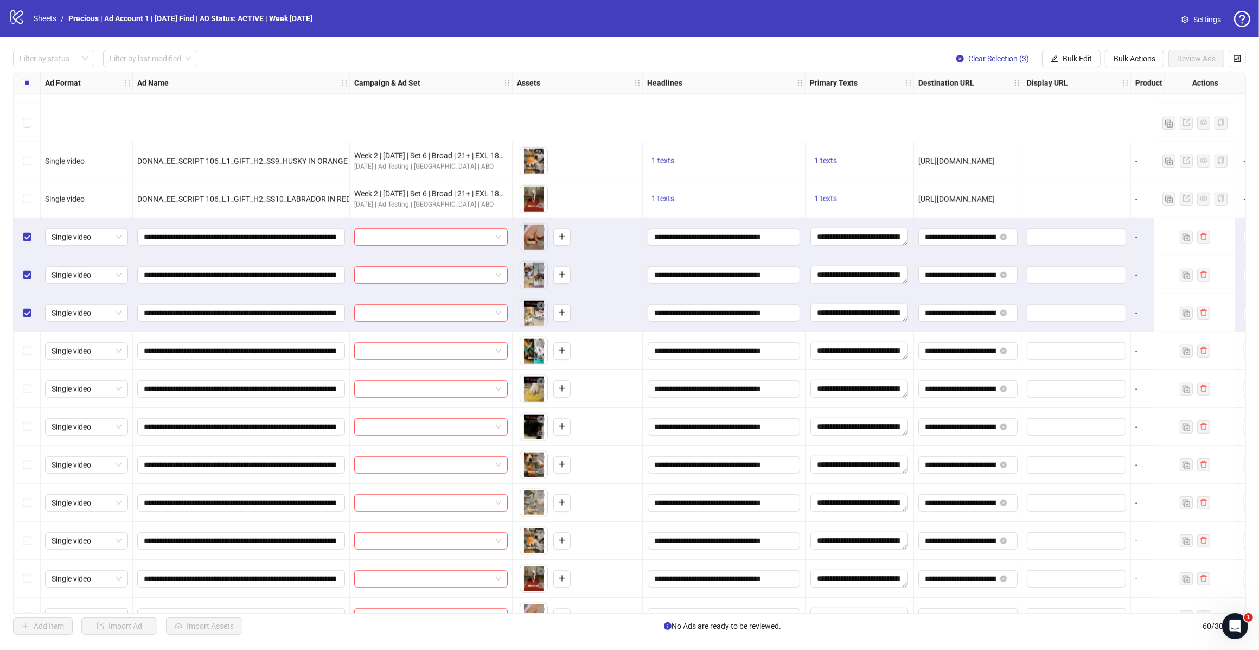
scroll to position [1530, 0]
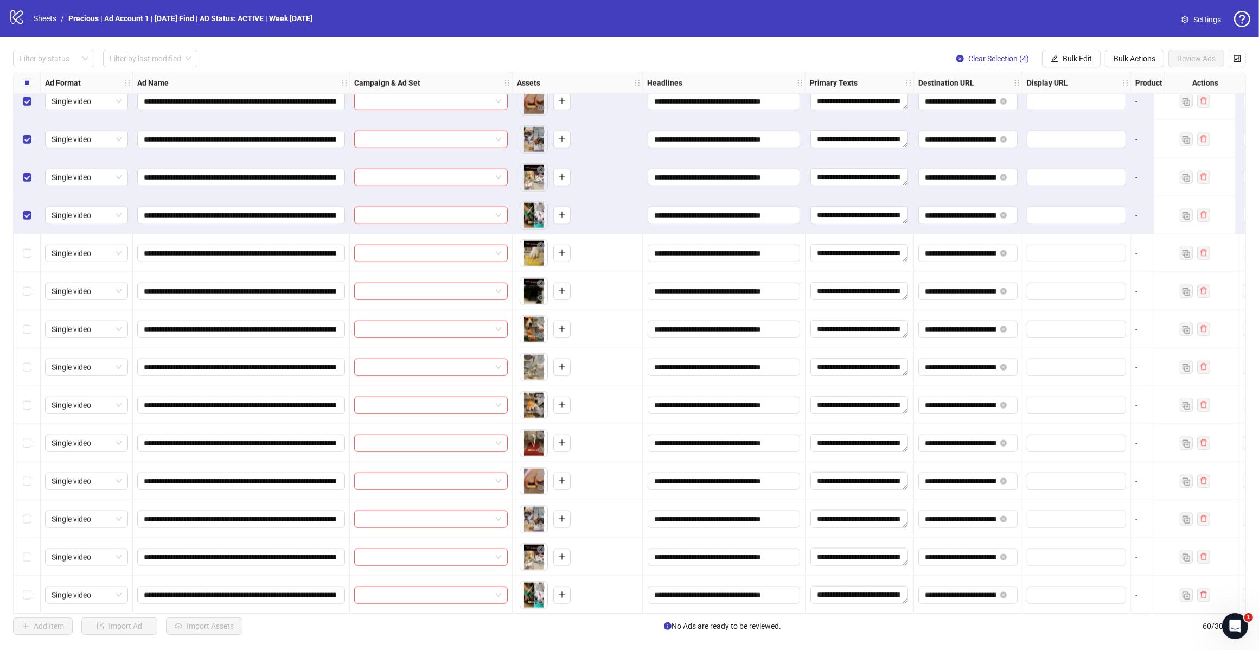
click at [23, 263] on div "Select row 45" at bounding box center [27, 253] width 27 height 38
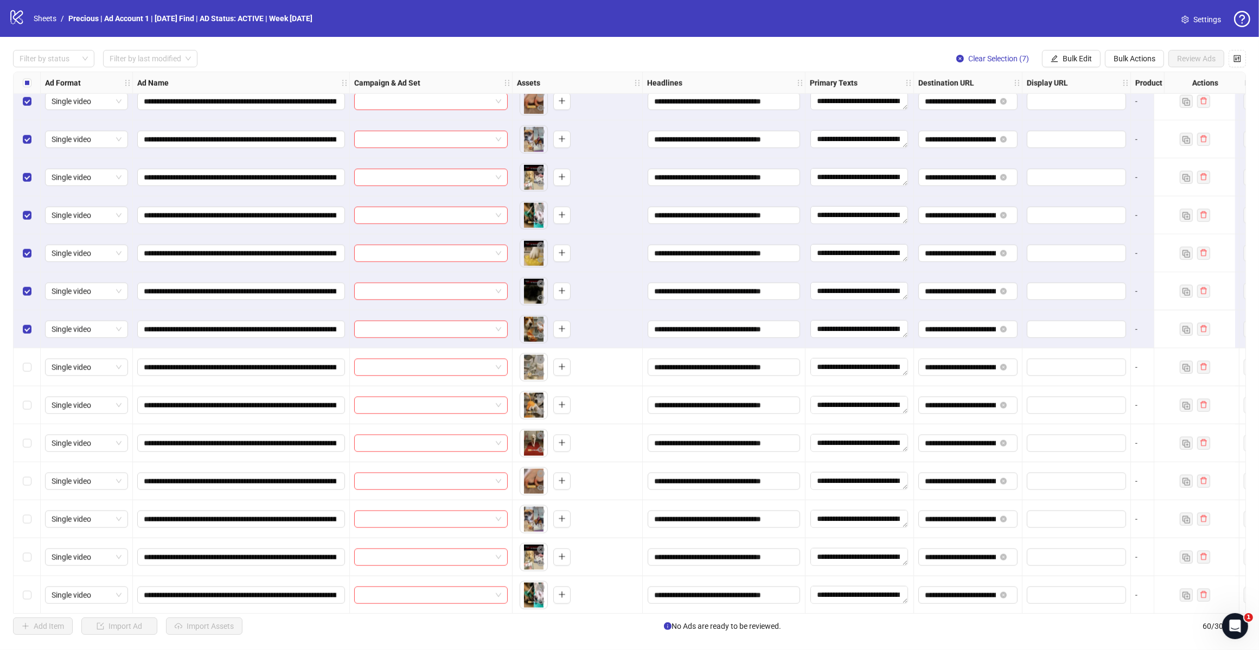
click at [22, 386] on div "Select row 48" at bounding box center [27, 367] width 27 height 38
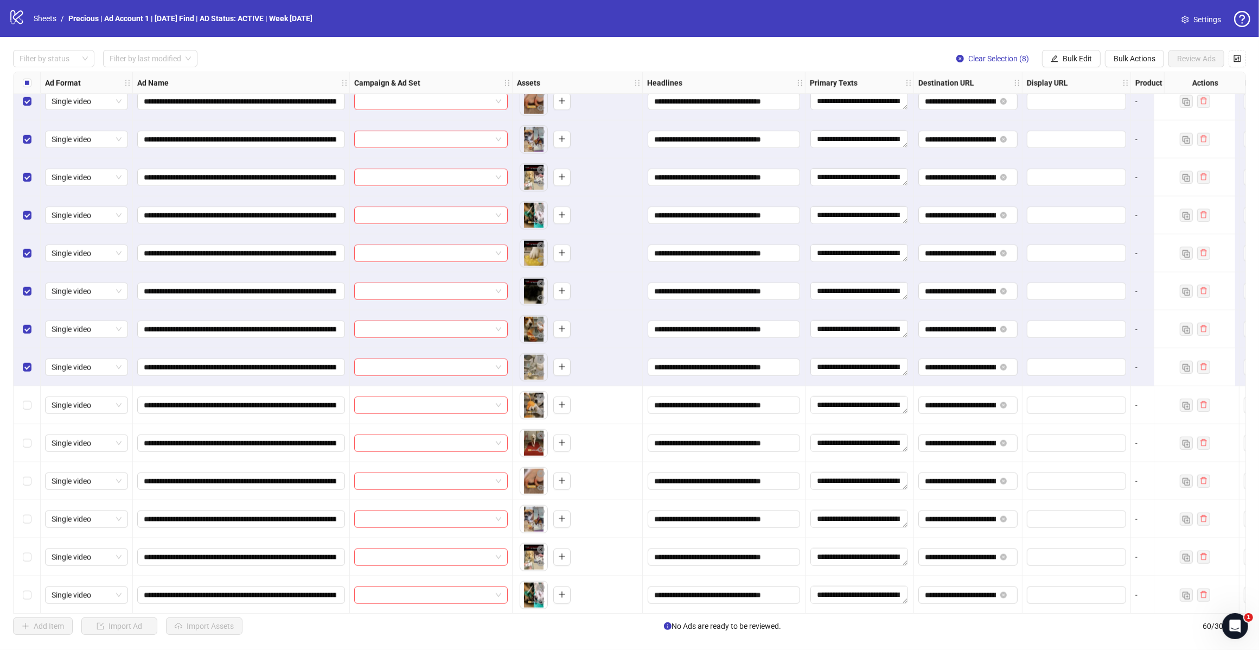
click at [20, 403] on div "Select row 49" at bounding box center [27, 405] width 27 height 38
click at [23, 437] on label "Select row 50" at bounding box center [27, 443] width 9 height 12
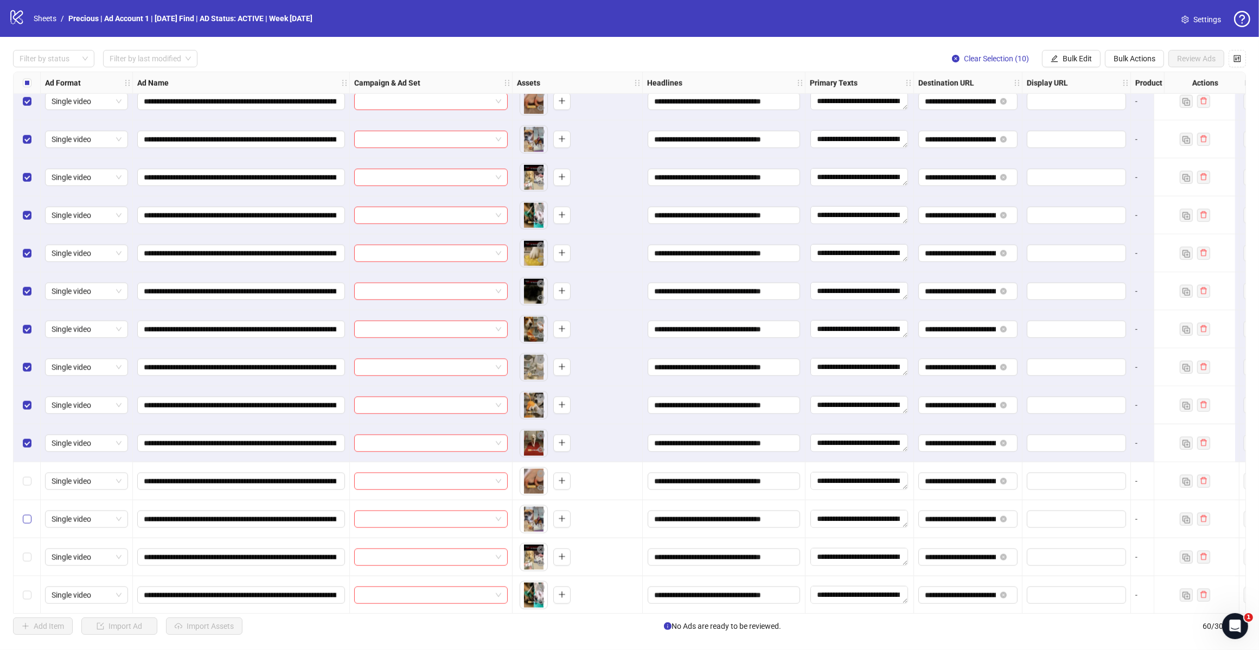
click at [28, 476] on div "Select row 51" at bounding box center [27, 481] width 27 height 38
click at [26, 529] on div "Select row 52" at bounding box center [27, 519] width 27 height 38
click at [28, 567] on div "Select row 53" at bounding box center [27, 557] width 27 height 38
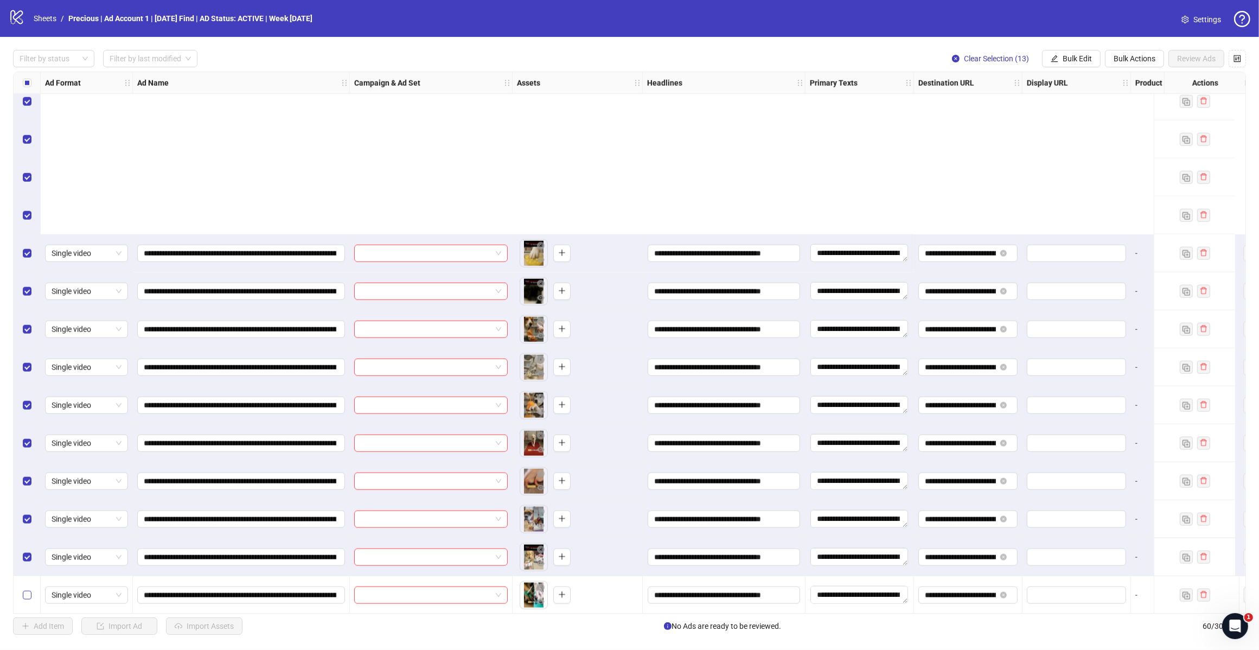
scroll to position [1763, 0]
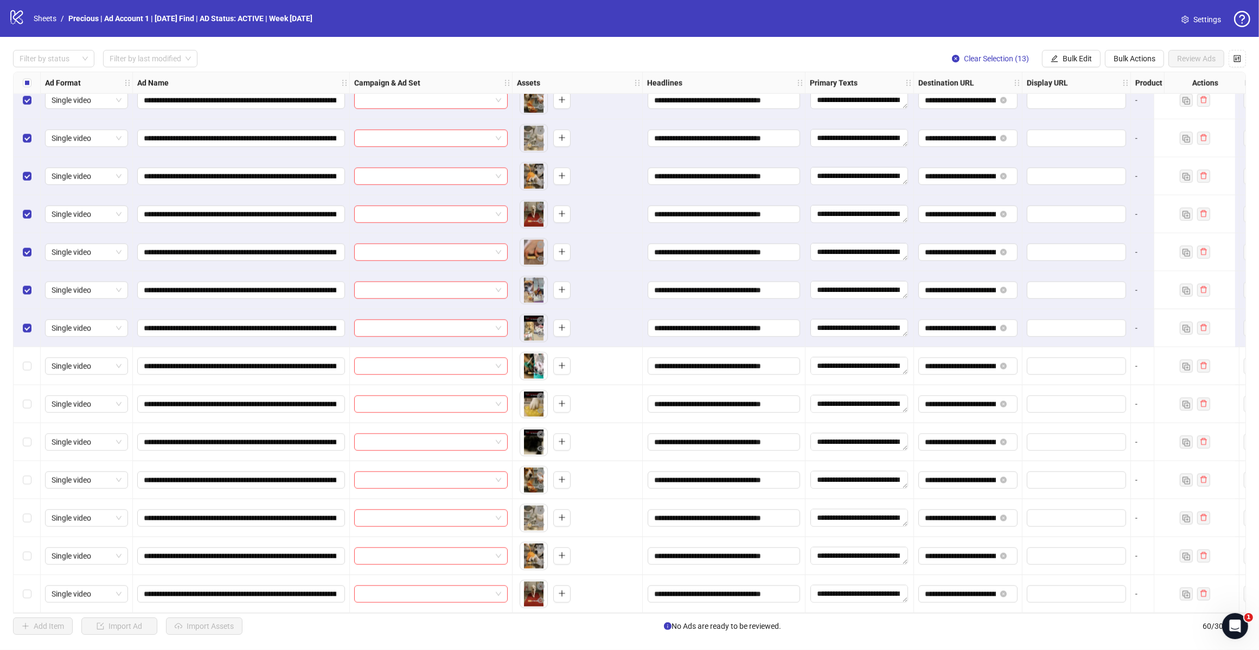
click at [25, 393] on div "Select row 55" at bounding box center [27, 404] width 27 height 38
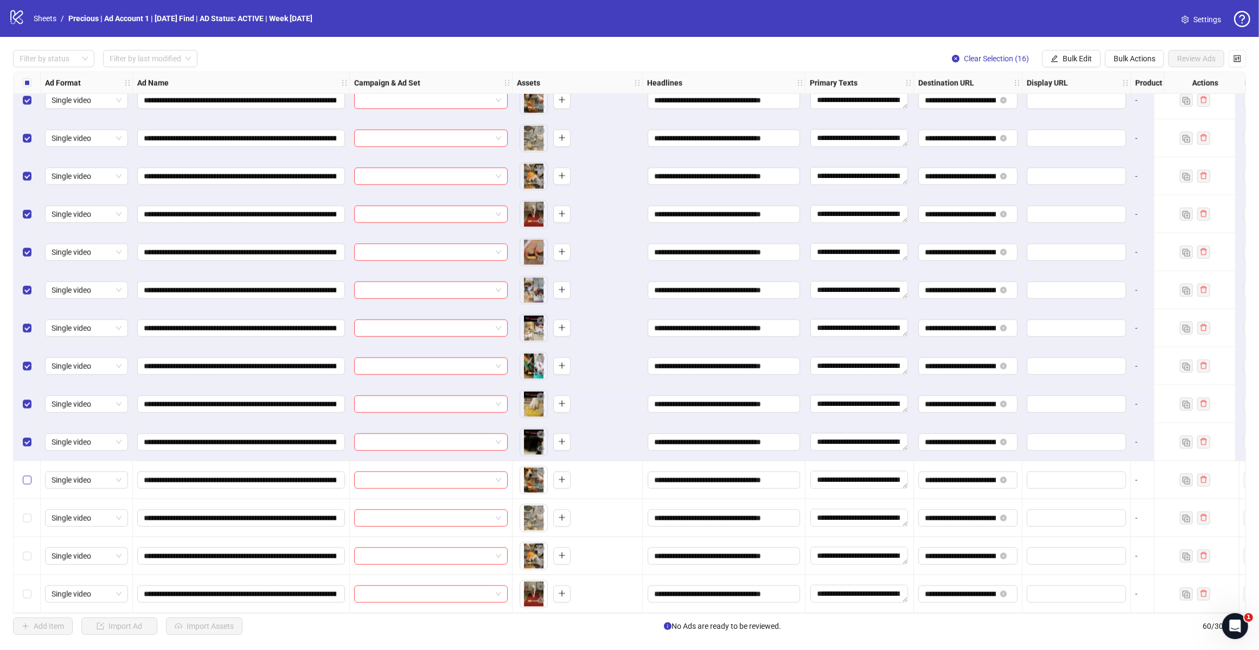
click at [25, 474] on label "Select row 57" at bounding box center [27, 480] width 9 height 12
click at [26, 512] on label "Select row 58" at bounding box center [27, 518] width 9 height 12
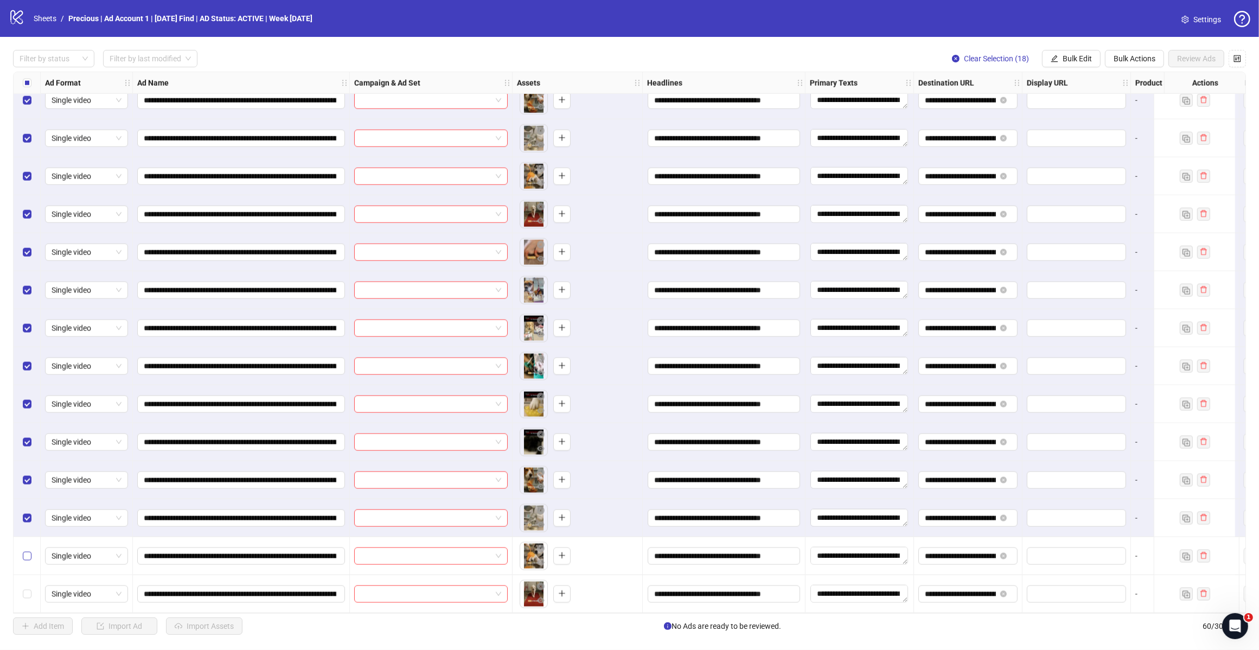
click at [29, 550] on label "Select row 59" at bounding box center [27, 556] width 9 height 12
click at [26, 581] on div "Select row 60" at bounding box center [27, 594] width 27 height 38
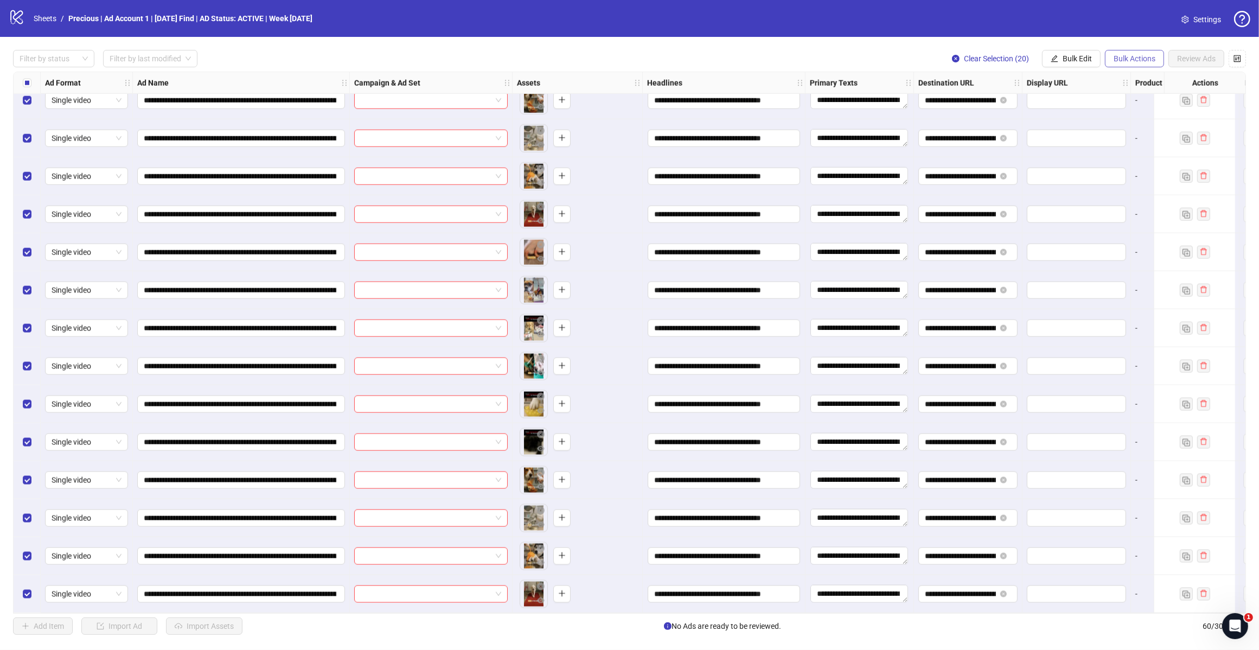
click at [1125, 55] on span "Bulk Actions" at bounding box center [1135, 58] width 42 height 9
click at [1122, 77] on span "Delete" at bounding box center [1149, 81] width 74 height 12
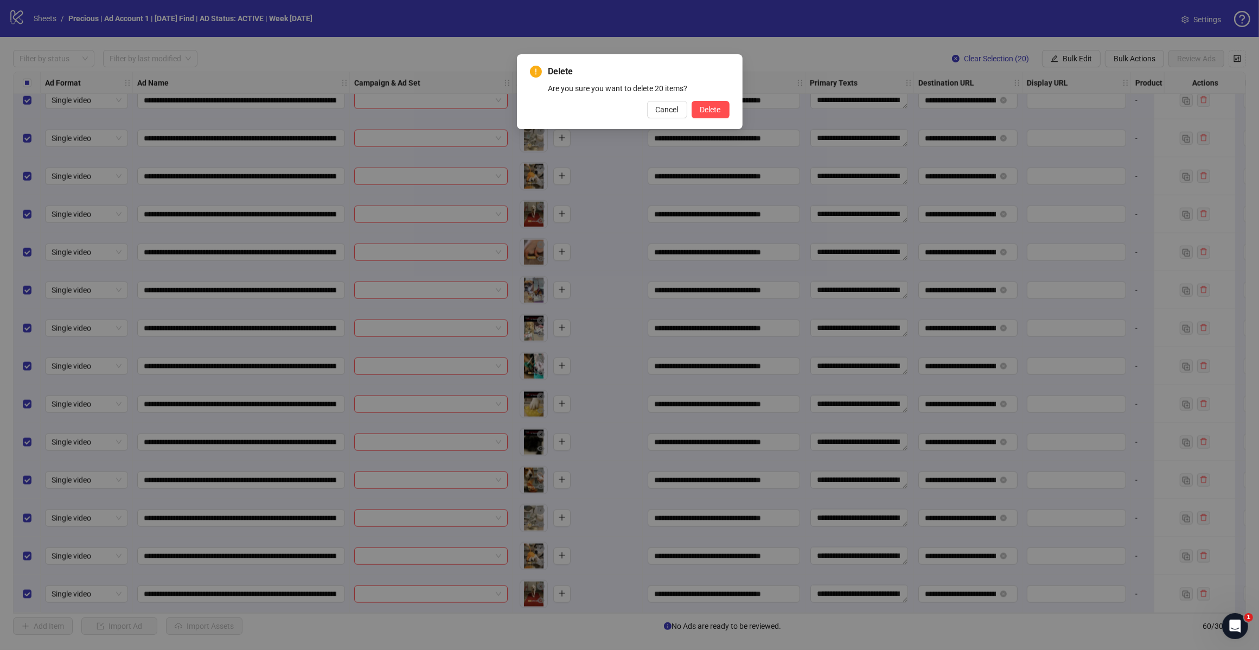
click at [717, 98] on div "Delete Are you sure you want to delete 20 items? Cancel Delete" at bounding box center [630, 91] width 200 height 53
click at [716, 107] on span "Delete" at bounding box center [710, 109] width 21 height 9
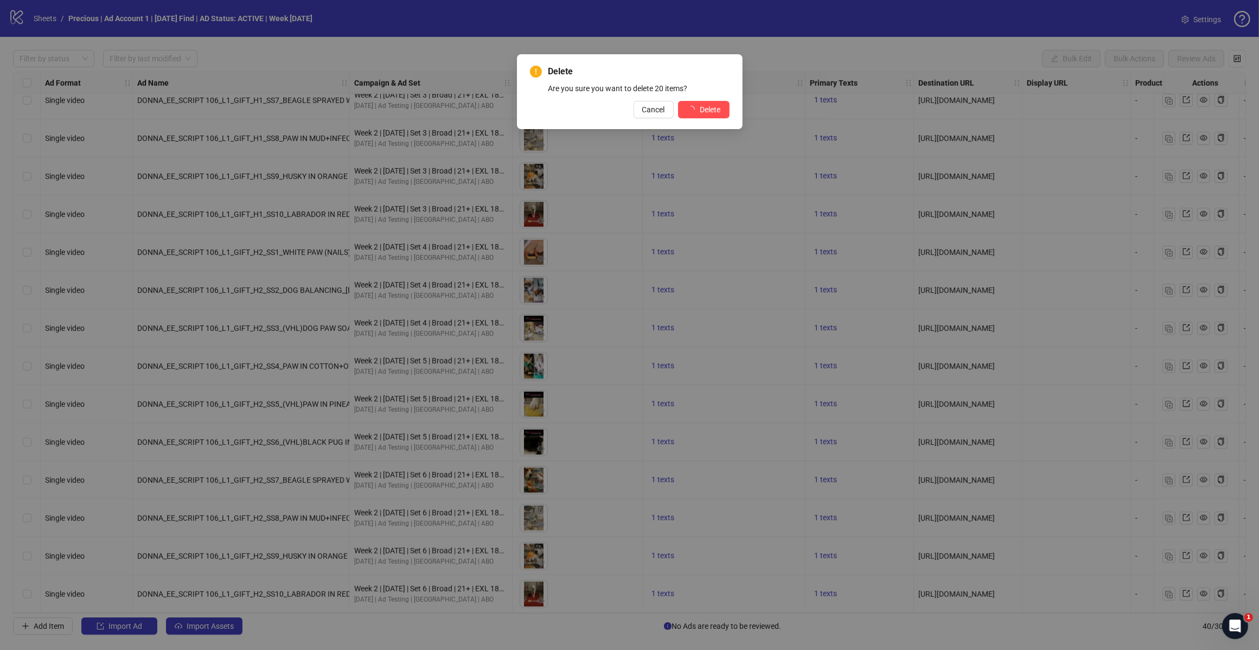
scroll to position [1004, 0]
